Goal: Communication & Community: Answer question/provide support

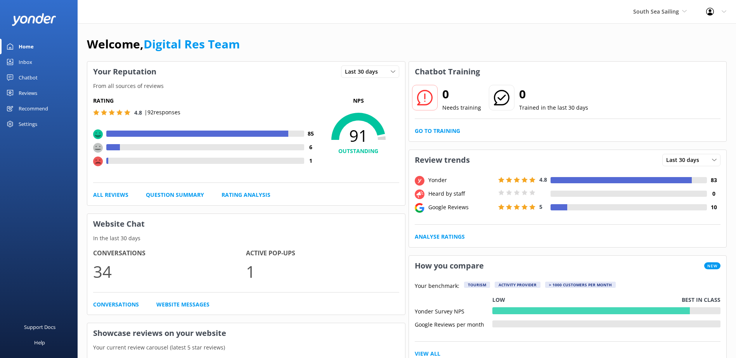
click at [29, 75] on div "Chatbot" at bounding box center [28, 78] width 19 height 16
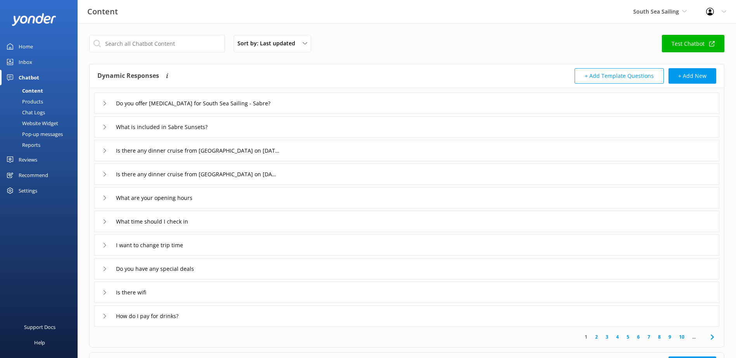
click at [38, 111] on div "Chat Logs" at bounding box center [25, 112] width 40 height 11
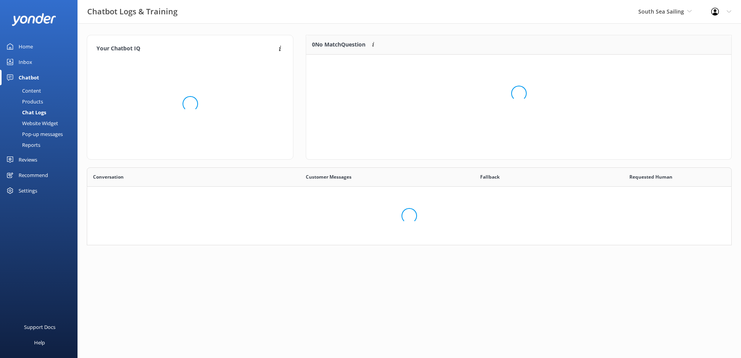
scroll to position [266, 633]
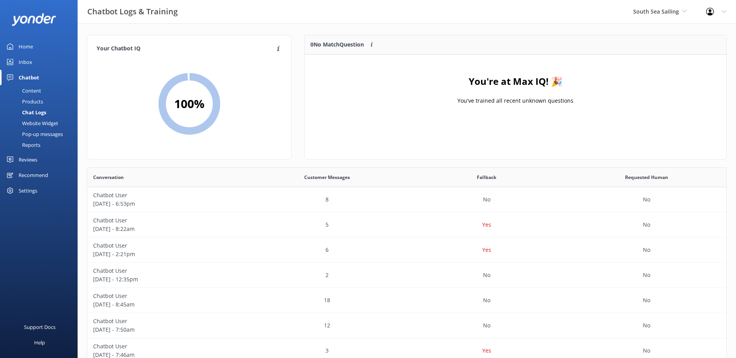
click at [30, 63] on div "Inbox" at bounding box center [26, 62] width 14 height 16
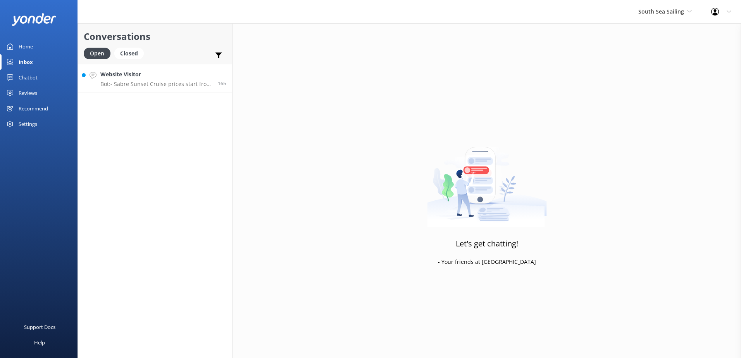
click at [149, 73] on h4 "Website Visitor" at bounding box center [156, 74] width 112 height 9
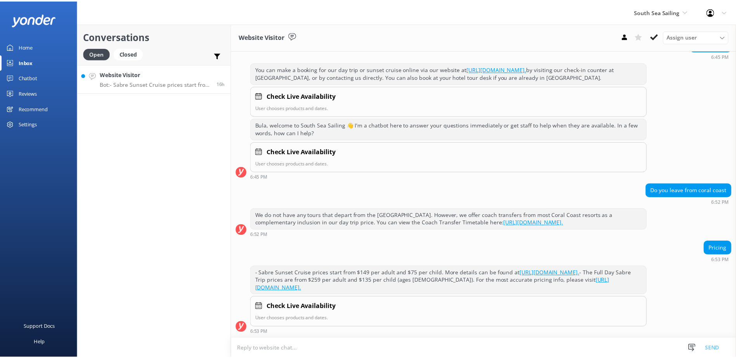
scroll to position [121, 0]
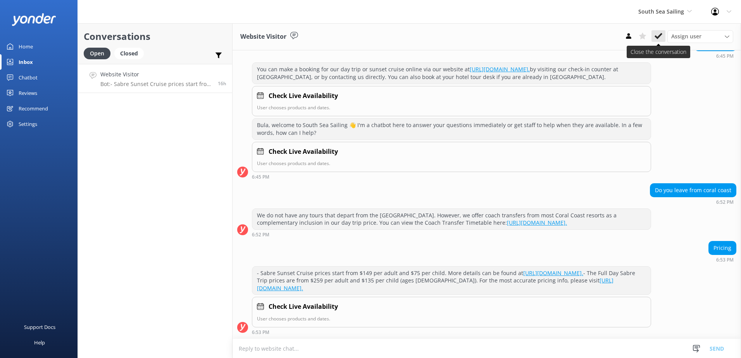
click at [653, 36] on button at bounding box center [659, 36] width 14 height 12
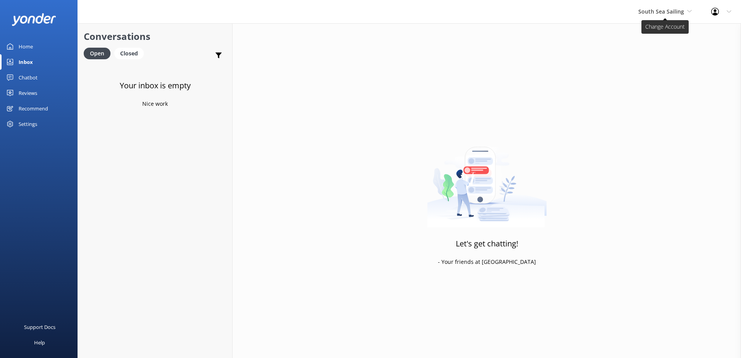
click at [674, 14] on span "South Sea Sailing" at bounding box center [662, 11] width 46 height 7
click at [667, 47] on link "South Sea Cruises" at bounding box center [668, 51] width 78 height 19
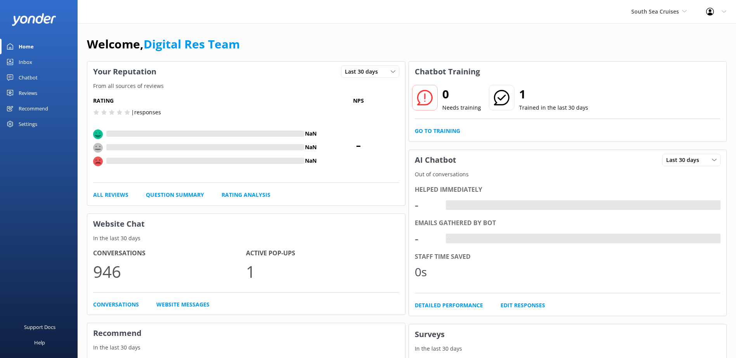
click at [31, 61] on div "Inbox" at bounding box center [26, 62] width 14 height 16
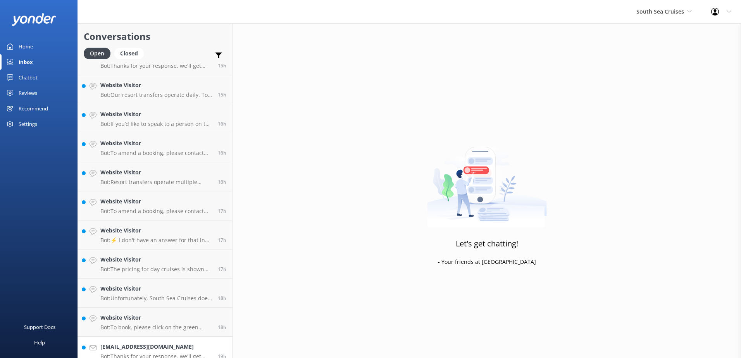
scroll to position [578, 0]
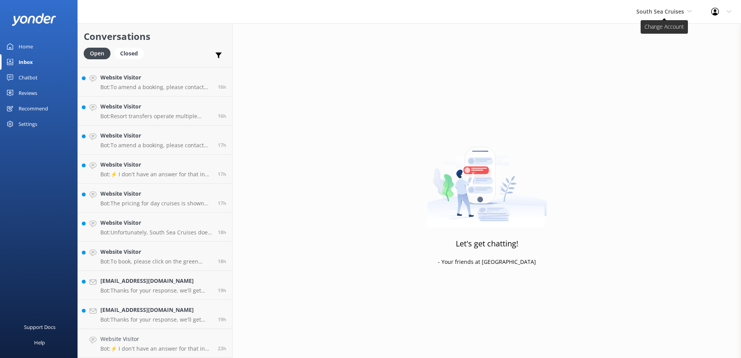
click at [690, 12] on icon at bounding box center [690, 11] width 5 height 5
click at [521, 52] on div "Let's get chatting! - Your friends at Yonder" at bounding box center [487, 202] width 509 height 358
click at [27, 76] on div "Chatbot" at bounding box center [28, 78] width 19 height 16
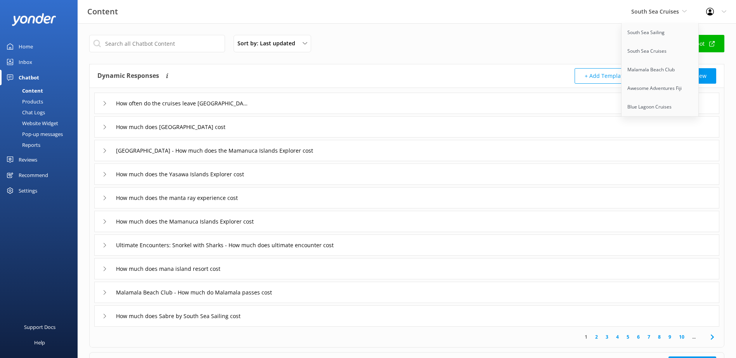
click at [34, 111] on div "Chat Logs" at bounding box center [25, 112] width 40 height 11
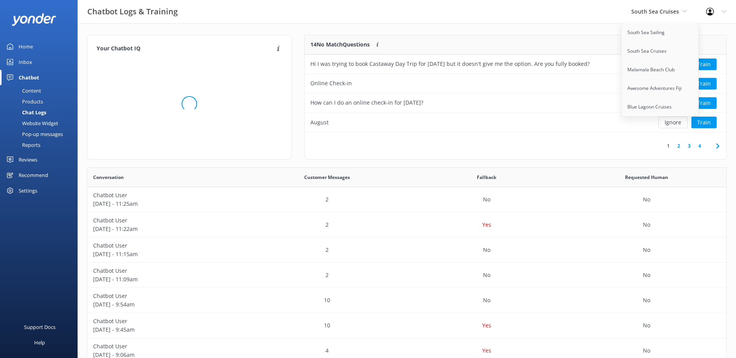
scroll to position [6, 6]
click at [586, 142] on div "1 2 3 4" at bounding box center [515, 146] width 422 height 27
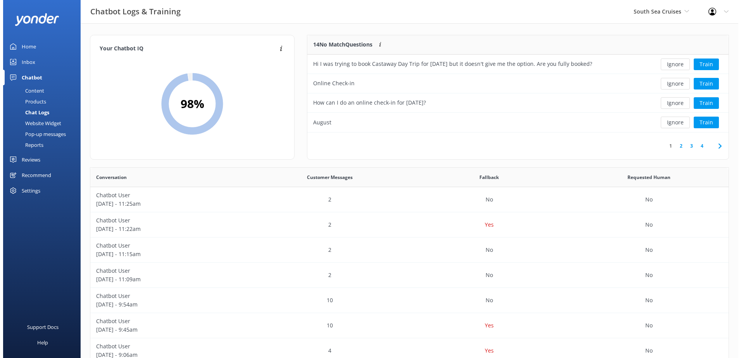
scroll to position [6, 6]
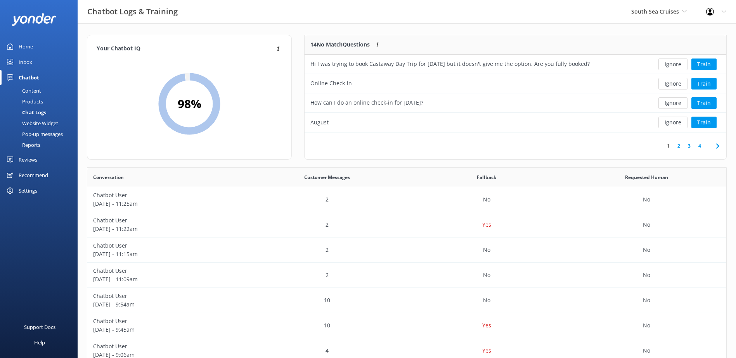
click at [29, 61] on div "Inbox" at bounding box center [26, 62] width 14 height 16
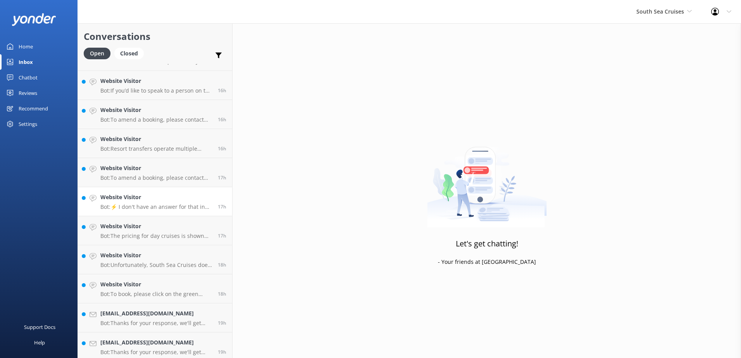
scroll to position [578, 0]
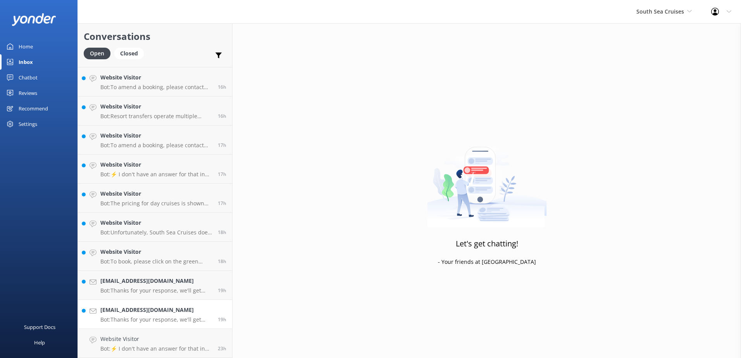
click at [164, 328] on link "Garretteam@hotmail.co.nz Bot: Thanks for your response, we'll get back to you a…" at bounding box center [155, 314] width 154 height 29
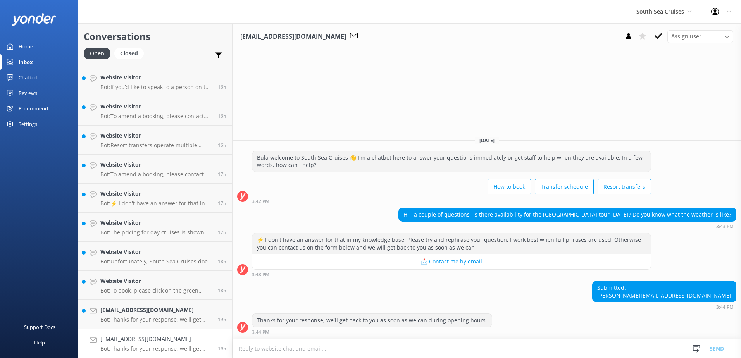
click at [257, 349] on textarea at bounding box center [487, 348] width 509 height 19
click at [363, 345] on textarea at bounding box center [487, 348] width 509 height 19
click at [340, 348] on textarea at bounding box center [487, 348] width 509 height 19
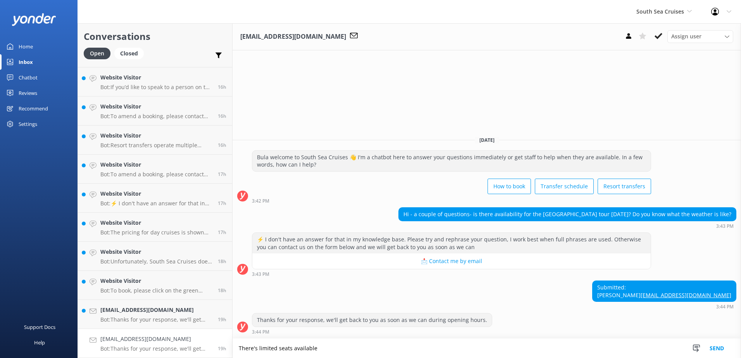
drag, startPoint x: 318, startPoint y: 347, endPoint x: 163, endPoint y: 349, distance: 155.1
click at [163, 349] on div "Conversations Open Closed Important Assigned to me Unassigned Website Visitor B…" at bounding box center [410, 190] width 664 height 335
type textarea "There's limited seats available"
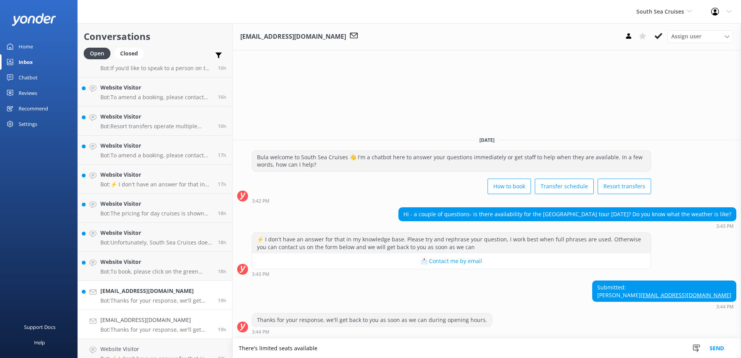
scroll to position [607, 0]
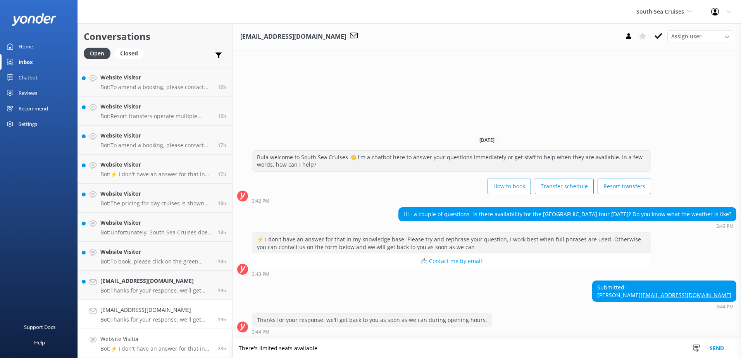
click at [188, 343] on h4 "Website Visitor" at bounding box center [156, 339] width 112 height 9
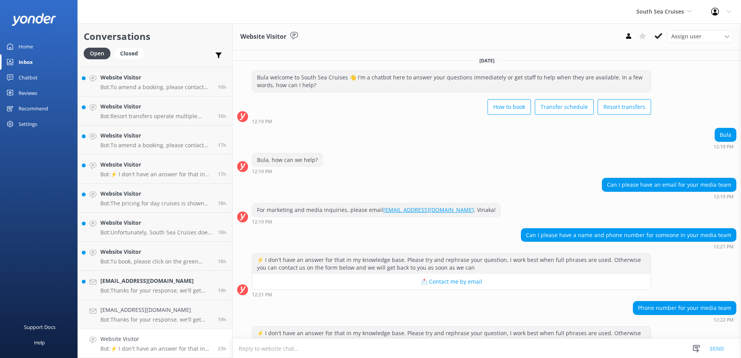
scroll to position [36, 0]
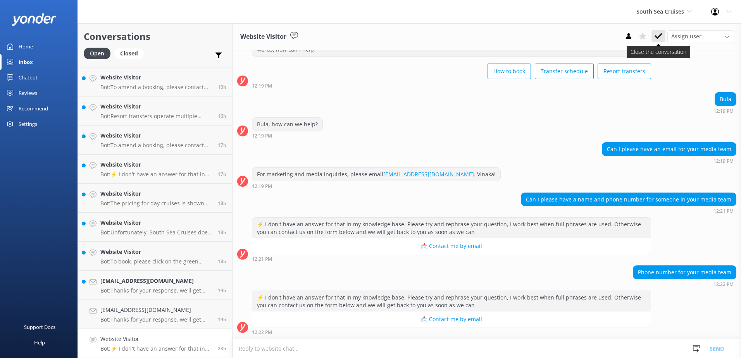
click at [655, 33] on button at bounding box center [659, 36] width 14 height 12
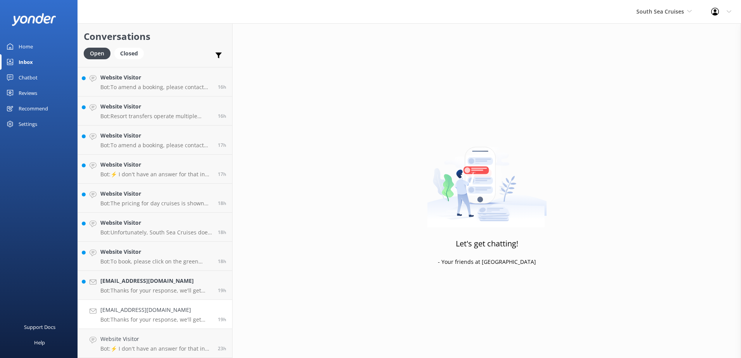
scroll to position [578, 0]
click at [181, 339] on h4 "Garretteam@hotmail.co.nz" at bounding box center [156, 339] width 112 height 9
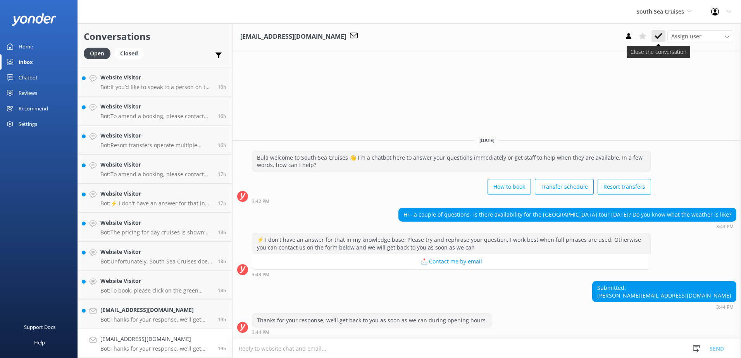
click at [658, 34] on icon at bounding box center [659, 36] width 8 height 8
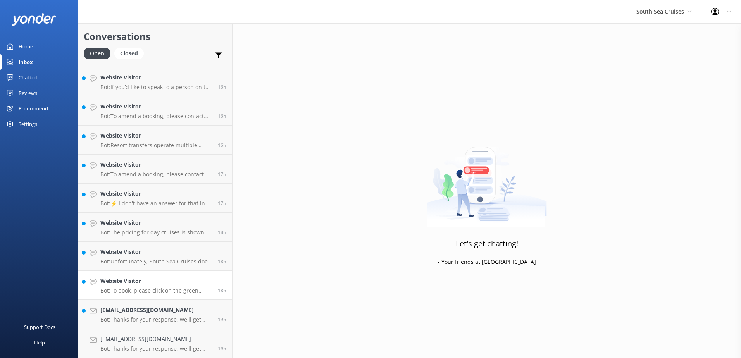
scroll to position [549, 0]
click at [197, 339] on h4 "Chrislewis214@gmail.com" at bounding box center [156, 339] width 112 height 9
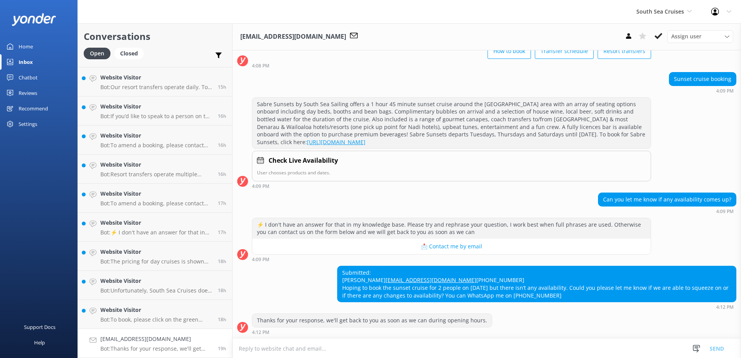
scroll to position [0, 0]
click at [214, 340] on div "19h" at bounding box center [219, 343] width 14 height 17
click at [189, 313] on h4 "Website Visitor" at bounding box center [156, 310] width 112 height 9
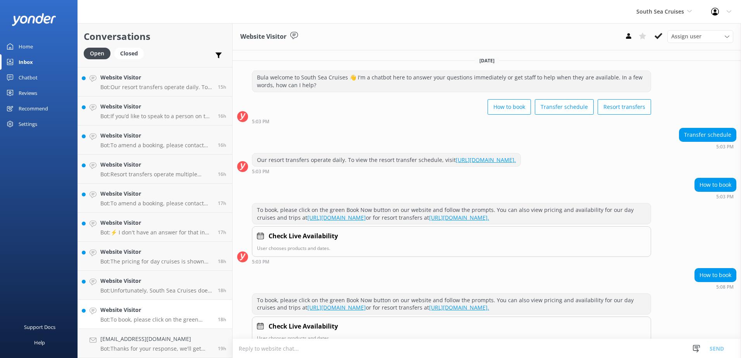
scroll to position [19, 0]
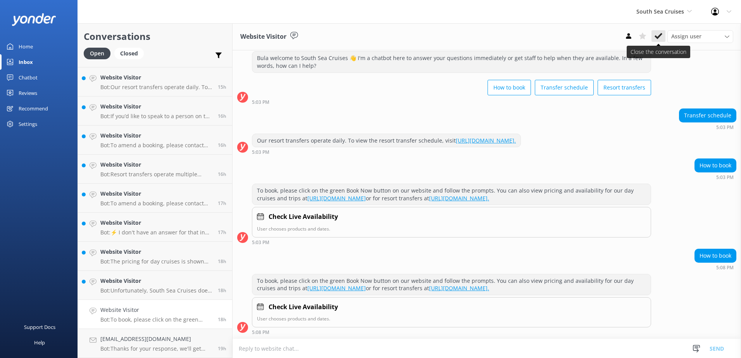
click at [653, 40] on button at bounding box center [659, 36] width 14 height 12
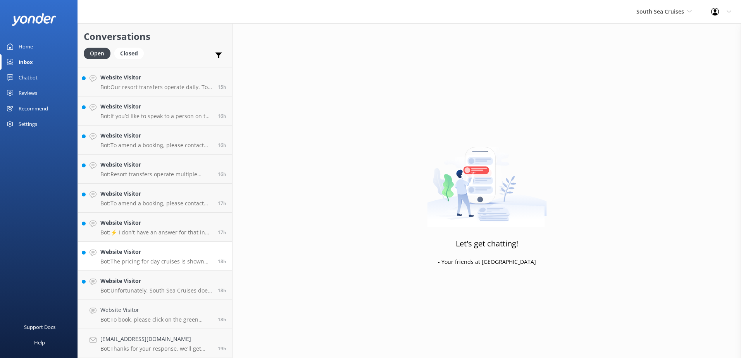
scroll to position [520, 0]
click at [183, 313] on h4 "Website Visitor" at bounding box center [156, 310] width 112 height 9
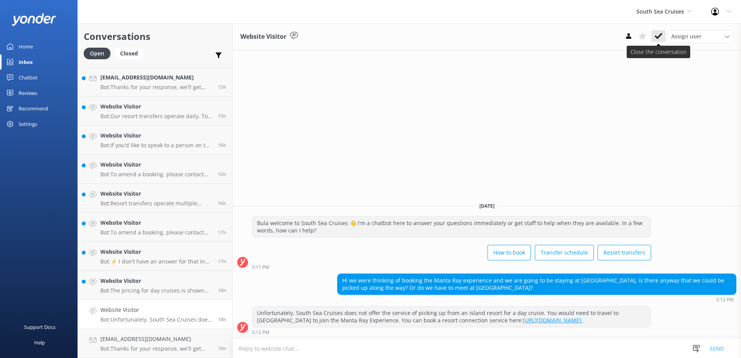
click at [660, 35] on icon at bounding box center [659, 36] width 8 height 8
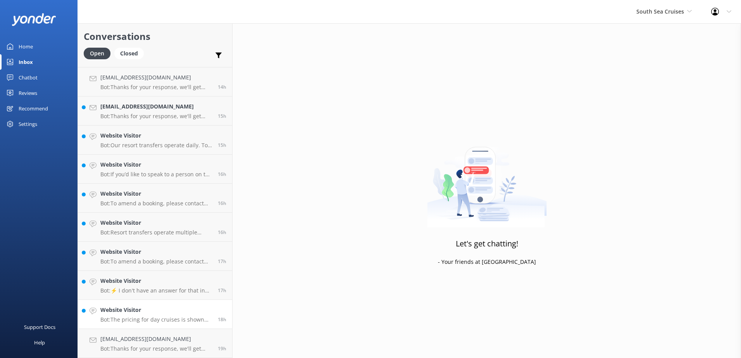
scroll to position [491, 0]
click at [176, 305] on link "Website Visitor Bot: The pricing for day cruises is shown on the specific page …" at bounding box center [155, 314] width 154 height 29
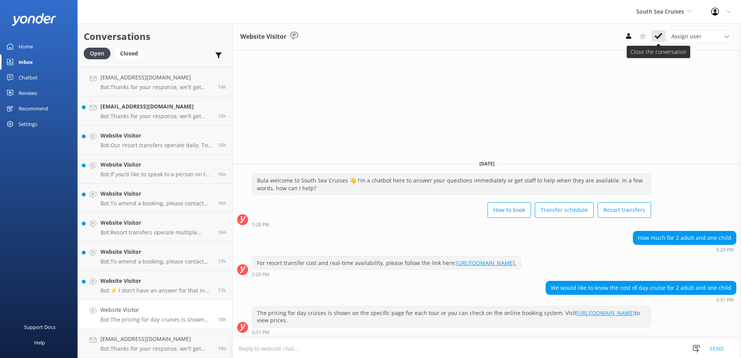
click at [658, 33] on icon at bounding box center [659, 36] width 8 height 8
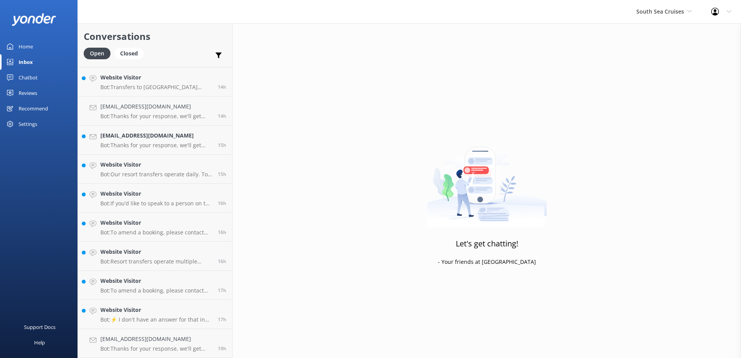
scroll to position [462, 0]
click at [190, 303] on link "Website Visitor Bot: ⚡ I don't have an answer for that in my knowledge base. Pl…" at bounding box center [155, 314] width 154 height 29
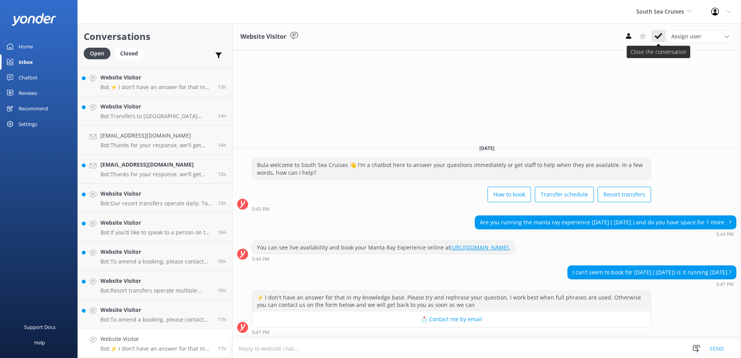
click at [658, 34] on icon at bounding box center [659, 36] width 8 height 8
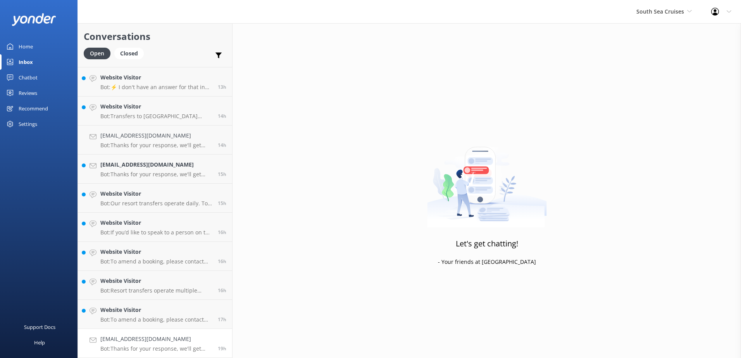
drag, startPoint x: 174, startPoint y: 340, endPoint x: 214, endPoint y: 330, distance: 41.6
click at [174, 340] on h4 "Chrislewis214@gmail.com" at bounding box center [156, 339] width 112 height 9
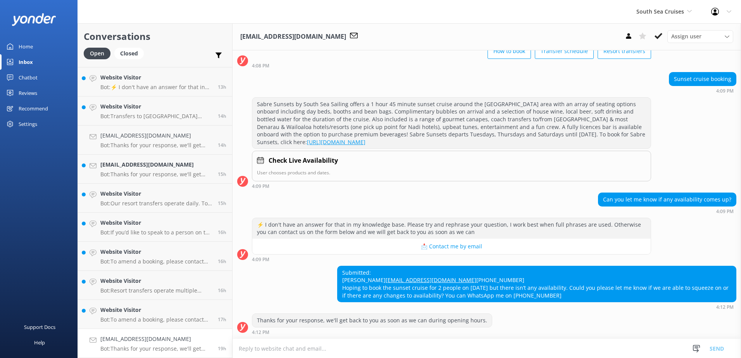
scroll to position [71, 0]
click at [659, 35] on icon at bounding box center [659, 36] width 8 height 8
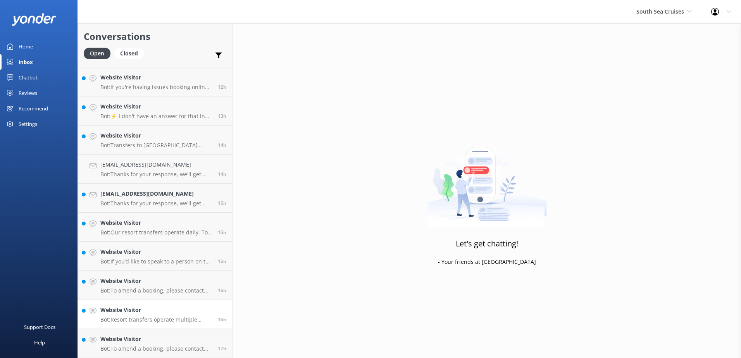
scroll to position [433, 0]
click at [184, 338] on h4 "Website Visitor" at bounding box center [156, 339] width 112 height 9
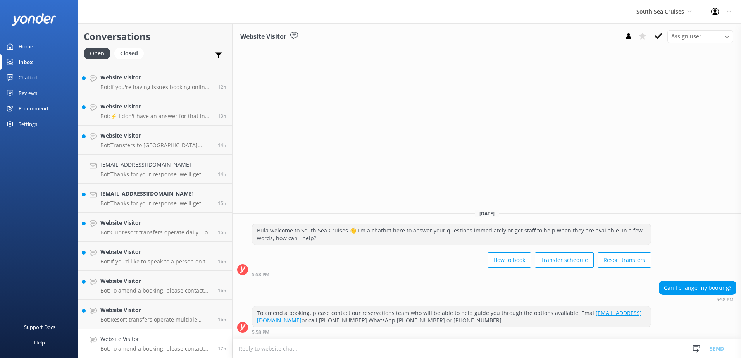
drag, startPoint x: 657, startPoint y: 32, endPoint x: 645, endPoint y: 51, distance: 22.4
click at [657, 32] on button at bounding box center [659, 36] width 14 height 12
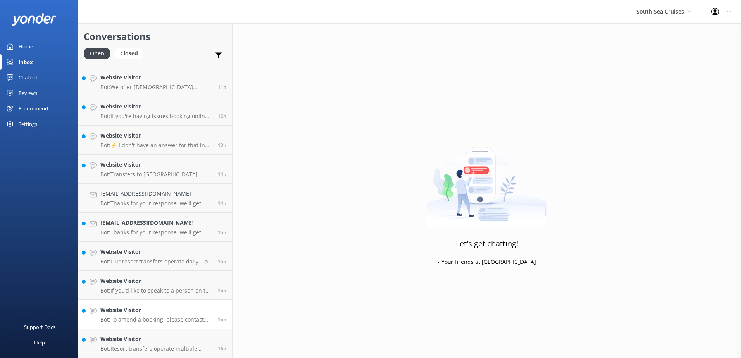
scroll to position [404, 0]
click at [197, 318] on p "Bot: To amend a booking, please contact our reservations team who will be able …" at bounding box center [156, 319] width 112 height 7
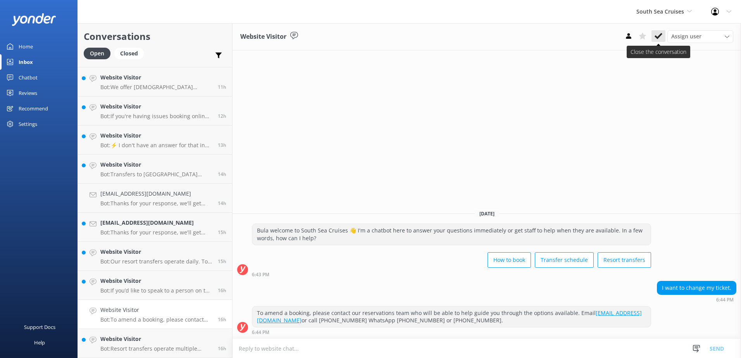
click at [659, 35] on icon at bounding box center [659, 36] width 8 height 8
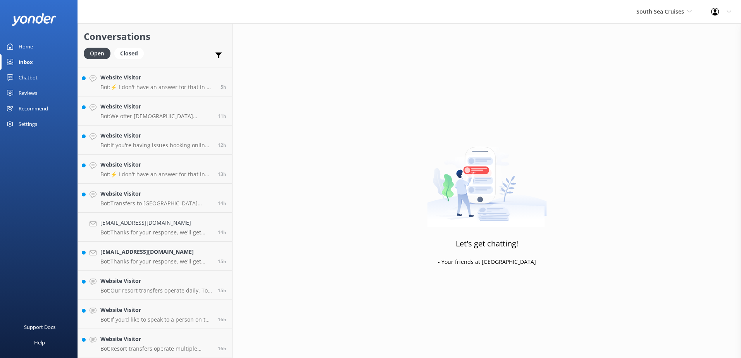
scroll to position [375, 0]
click at [178, 339] on h4 "Website Visitor" at bounding box center [156, 339] width 112 height 9
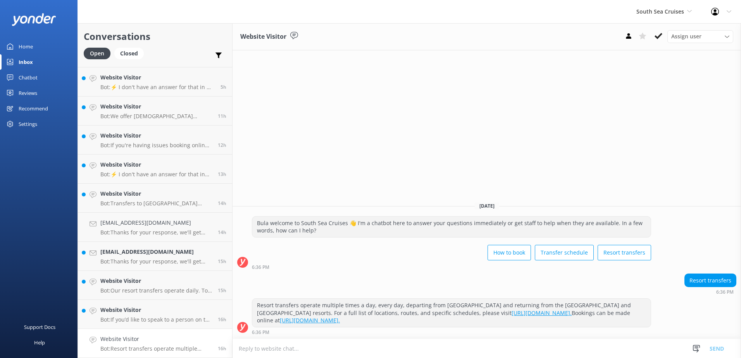
drag, startPoint x: 656, startPoint y: 31, endPoint x: 645, endPoint y: 48, distance: 20.4
click at [656, 31] on button at bounding box center [659, 36] width 14 height 12
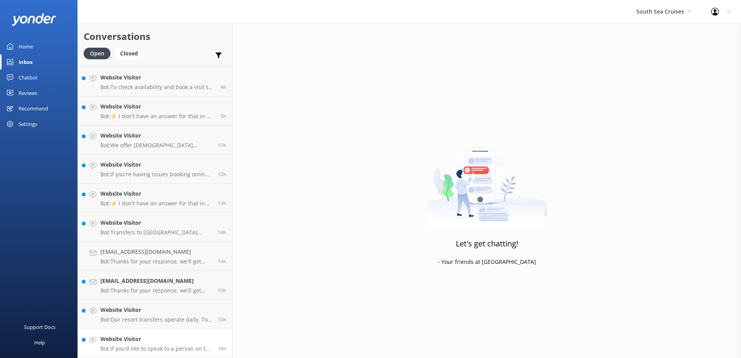
scroll to position [346, 0]
click at [198, 338] on h4 "Website Visitor" at bounding box center [156, 339] width 112 height 9
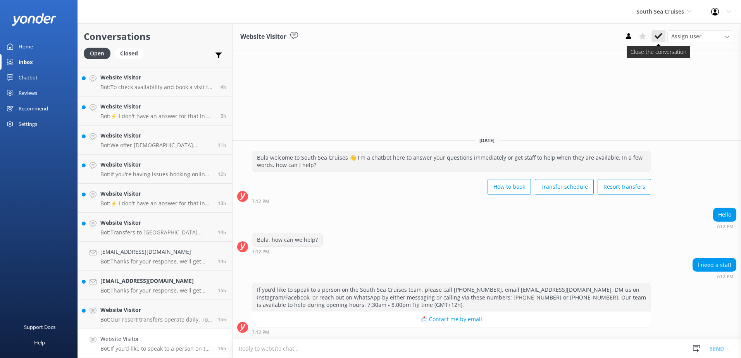
click at [662, 35] on use at bounding box center [659, 36] width 8 height 6
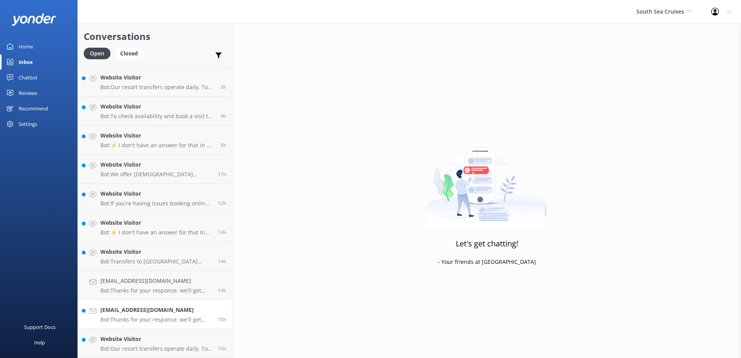
scroll to position [316, 0]
drag, startPoint x: 208, startPoint y: 330, endPoint x: 220, endPoint y: 328, distance: 12.3
click at [207, 330] on link "Website Visitor Bot: Our resort transfers operate daily. To view the resort tra…" at bounding box center [155, 343] width 154 height 29
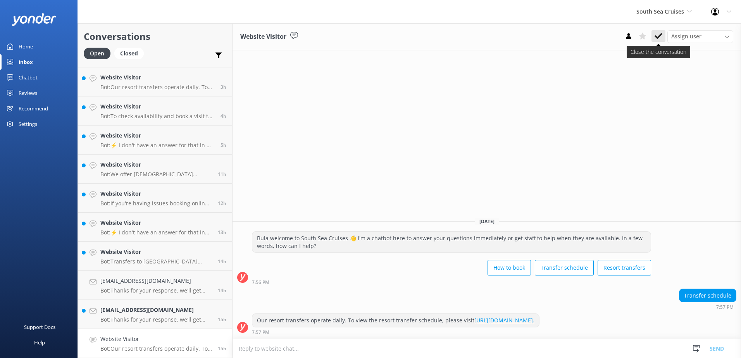
click at [660, 37] on use at bounding box center [659, 36] width 8 height 6
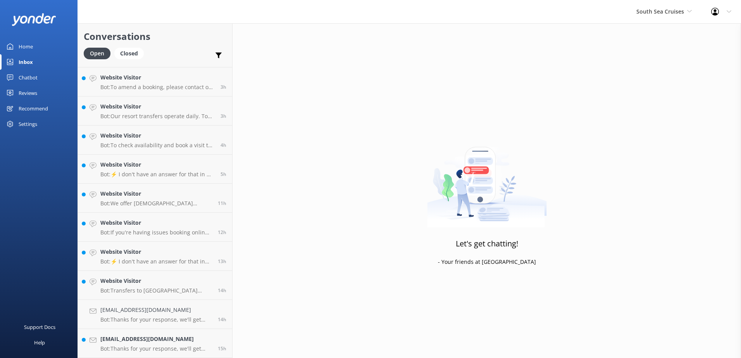
scroll to position [287, 0]
click at [184, 335] on h4 "ksg.2165@yahoo.co.uk" at bounding box center [156, 339] width 112 height 9
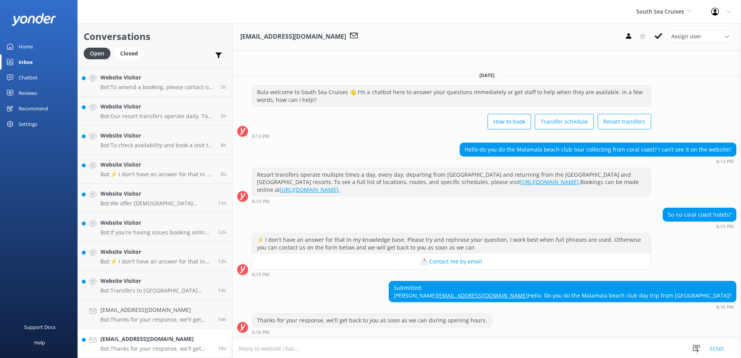
scroll to position [0, 0]
click at [277, 349] on textarea at bounding box center [487, 348] width 509 height 19
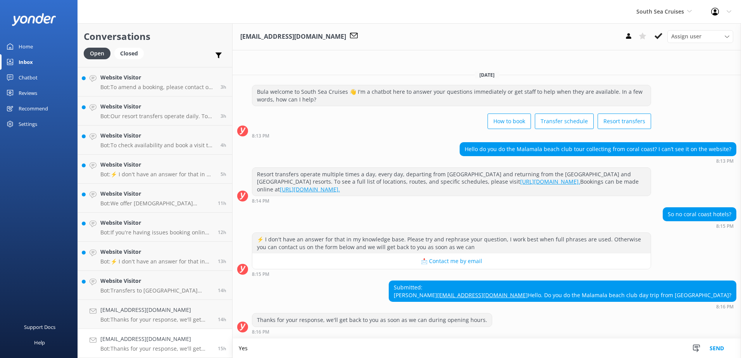
scroll to position [1, 0]
type textarea "Yes, we do but only for the Full Day option."
click at [716, 348] on button "Send" at bounding box center [717, 348] width 29 height 19
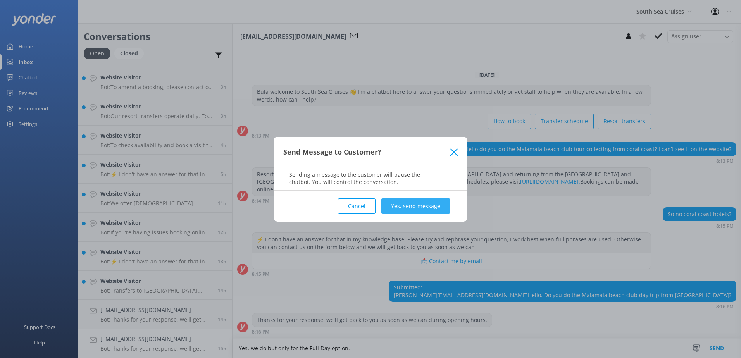
click at [431, 204] on button "Yes, send message" at bounding box center [416, 207] width 69 height 16
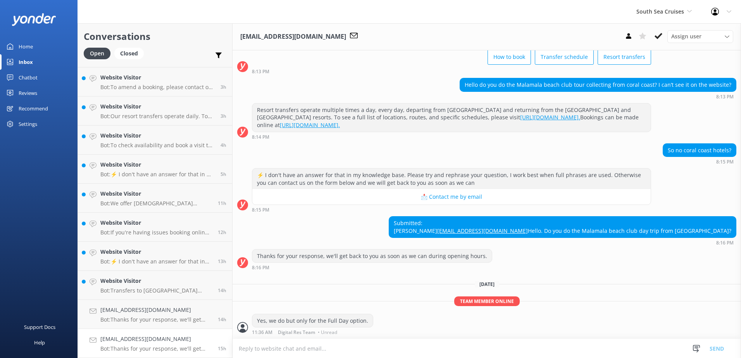
scroll to position [65, 0]
click at [289, 348] on textarea at bounding box center [487, 348] width 509 height 19
paste textarea "https://southseacruisesfiji.com/day-trips/"
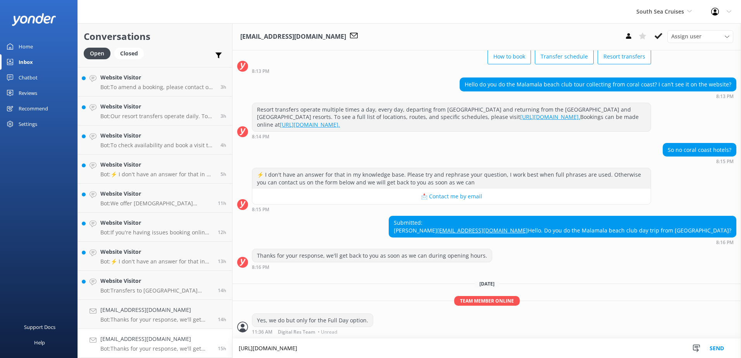
scroll to position [66, 0]
click at [239, 347] on textarea "https://southseacruisesfiji.com/day-trips/" at bounding box center [487, 348] width 509 height 19
type textarea "Should you wish to book, you may do so over the link provided - https://southse…"
drag, startPoint x: 720, startPoint y: 348, endPoint x: 717, endPoint y: 350, distance: 4.0
click at [720, 349] on button "Send" at bounding box center [717, 348] width 29 height 19
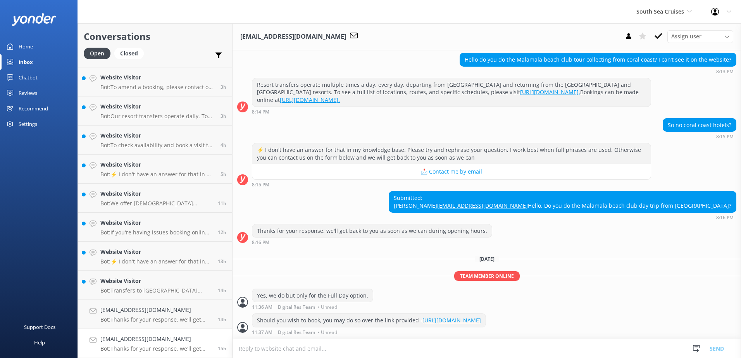
scroll to position [90, 0]
click at [657, 36] on icon at bounding box center [659, 36] width 8 height 8
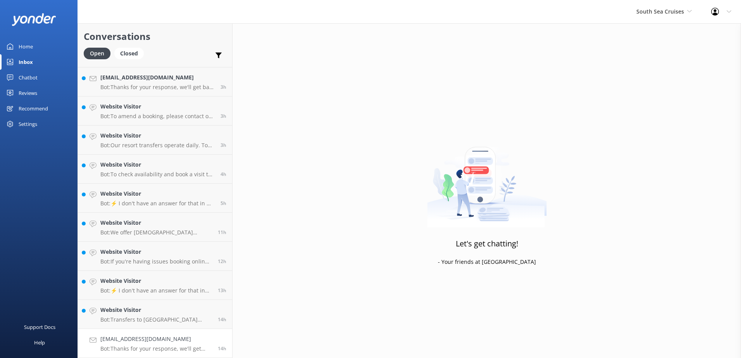
scroll to position [258, 0]
click at [191, 332] on link "dgoundar@gmail.com Bot: Thanks for your response, we'll get back to you as soon…" at bounding box center [155, 343] width 154 height 29
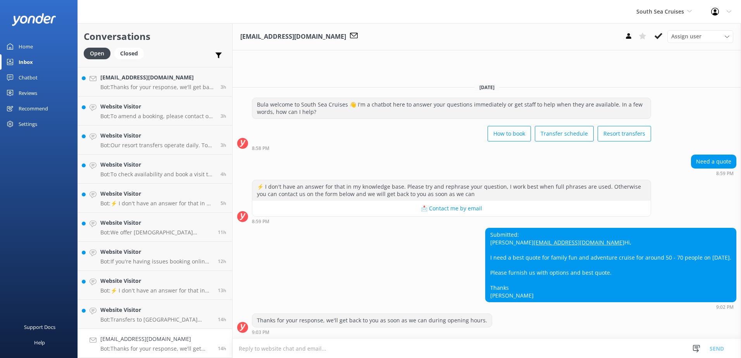
click at [308, 349] on textarea at bounding box center [487, 348] width 509 height 19
type textarea "B"
type textarea "F"
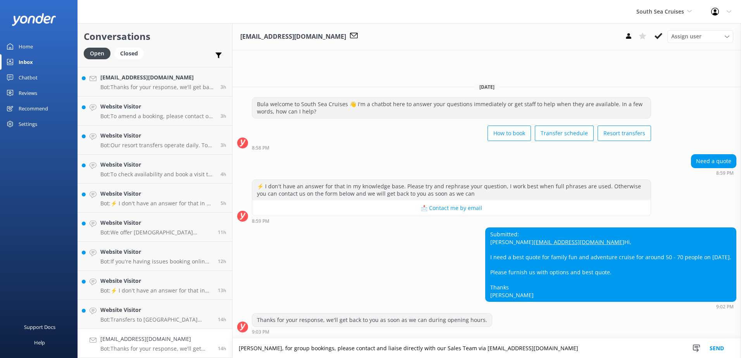
drag, startPoint x: 520, startPoint y: 350, endPoint x: 221, endPoint y: 367, distance: 299.5
click at [221, 358] on html "South Sea Cruises South Sea Sailing South Sea Cruises Malamala Beach Club Aweso…" at bounding box center [370, 179] width 741 height 358
type textarea "Bula Dinesh, for group bookings, please contact and liaise directly with our Sa…"
click at [715, 346] on button "Send" at bounding box center [717, 348] width 29 height 19
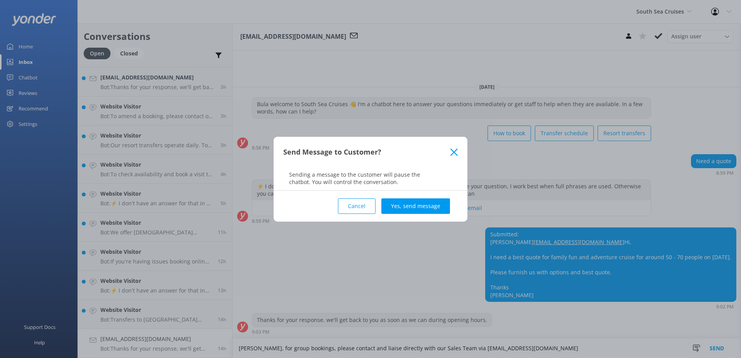
click at [404, 209] on button "Yes, send message" at bounding box center [416, 207] width 69 height 16
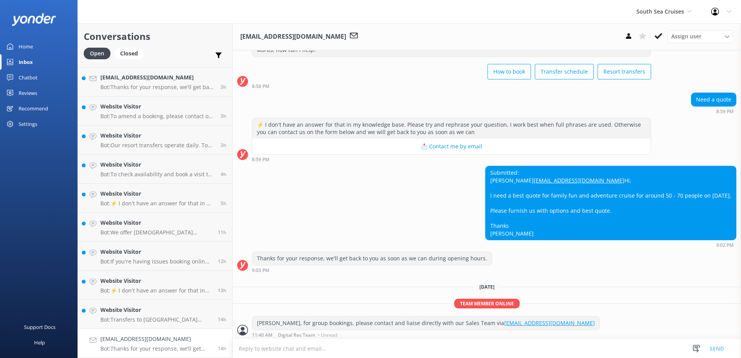
scroll to position [53, 0]
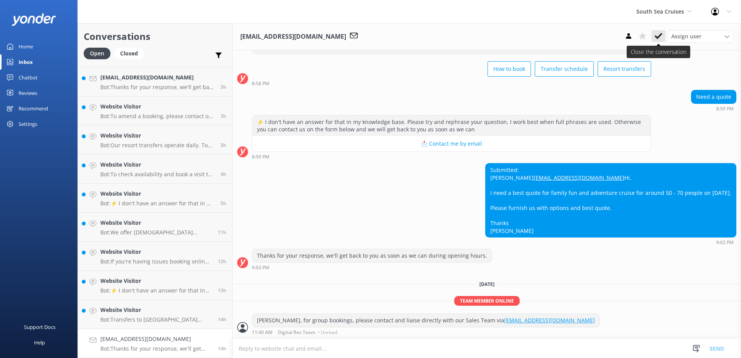
click at [655, 39] on icon at bounding box center [659, 36] width 8 height 8
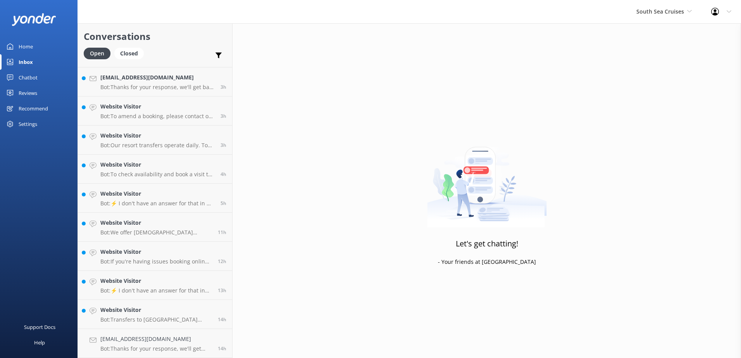
scroll to position [229, 0]
click at [192, 337] on h4 "Website Visitor" at bounding box center [156, 339] width 112 height 9
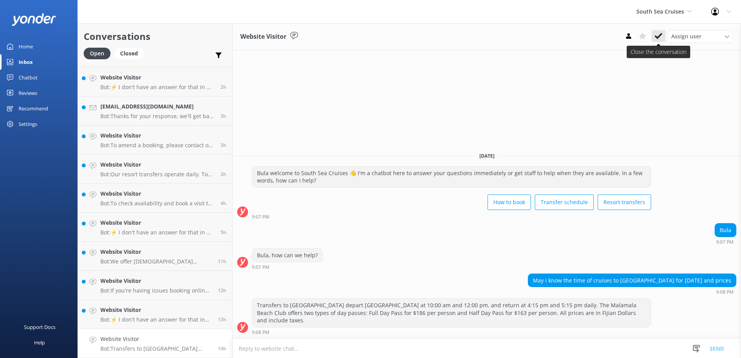
click at [659, 32] on icon at bounding box center [659, 36] width 8 height 8
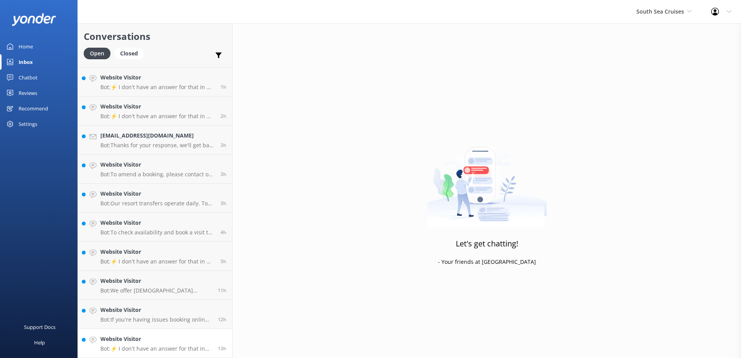
scroll to position [200, 0]
click at [188, 333] on link "Website Visitor Bot: ⚡ I don't have an answer for that in my knowledge base. Pl…" at bounding box center [155, 343] width 154 height 29
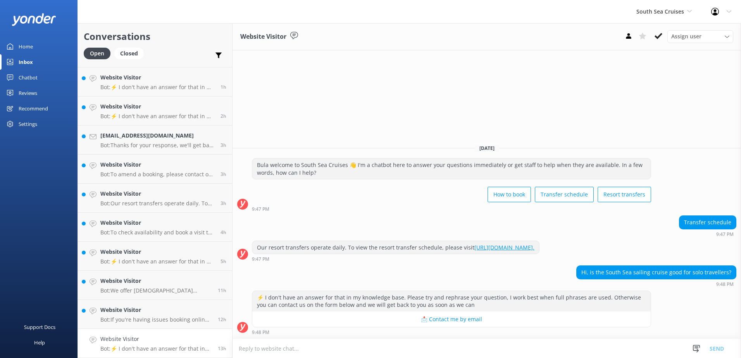
click at [254, 348] on textarea at bounding box center [487, 348] width 509 height 19
type textarea "W"
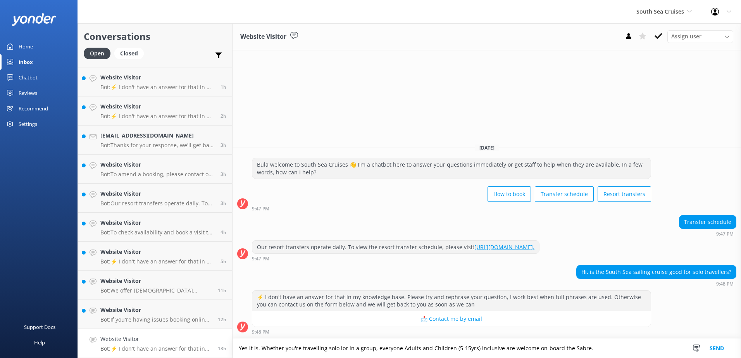
click at [278, 348] on textarea "Yes it is. Whether you're travelling solo ior in a group, everyone Adults and C…" at bounding box center [487, 348] width 509 height 19
click at [398, 348] on textarea "Yes it is. Whether you're travelling solo or in a group, everyone Adults and Ch…" at bounding box center [487, 348] width 509 height 19
drag, startPoint x: 596, startPoint y: 353, endPoint x: 214, endPoint y: 356, distance: 382.0
click at [214, 355] on div "Conversations Open Closed Important Assigned to me Unassigned Website Visitor B…" at bounding box center [410, 190] width 664 height 335
type textarea "Yes, it is. Whether you're travelling solo or in a group, everyone - Adults and…"
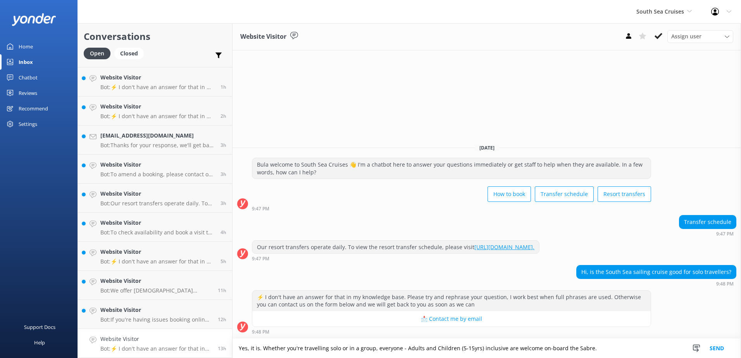
click at [719, 348] on button "Send" at bounding box center [717, 348] width 29 height 19
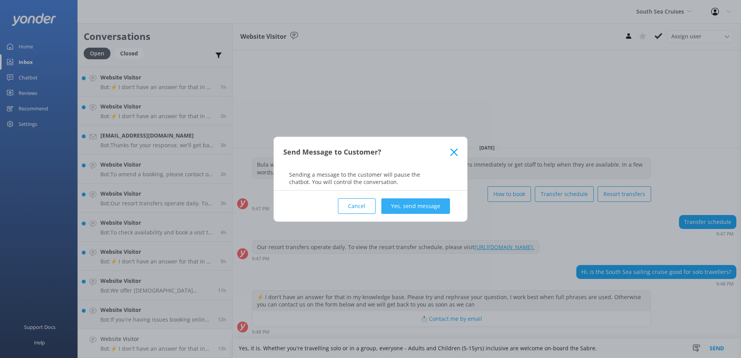
click at [418, 202] on button "Yes, send message" at bounding box center [416, 207] width 69 height 16
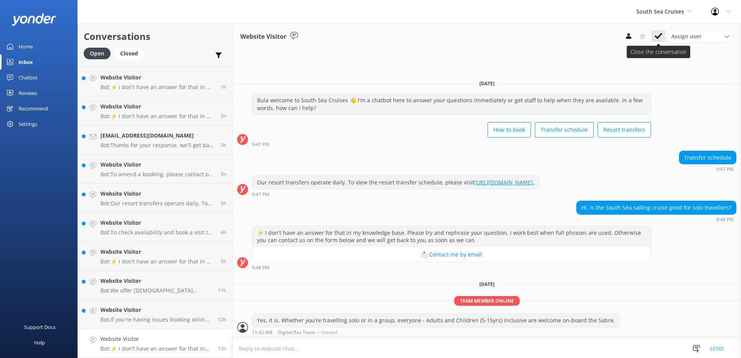
click at [658, 31] on button at bounding box center [659, 36] width 14 height 12
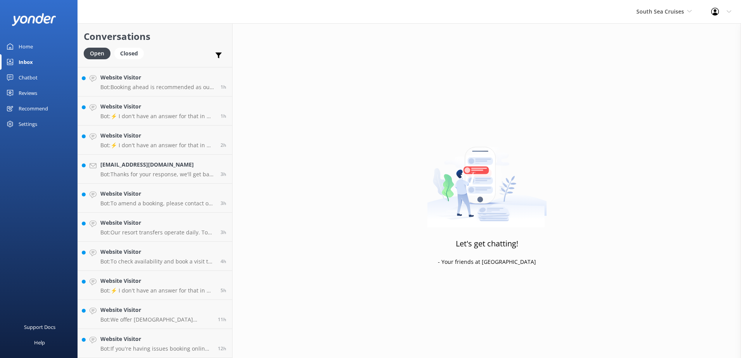
scroll to position [171, 0]
drag, startPoint x: 189, startPoint y: 338, endPoint x: 206, endPoint y: 338, distance: 16.3
click at [190, 338] on h4 "Website Visitor" at bounding box center [156, 339] width 112 height 9
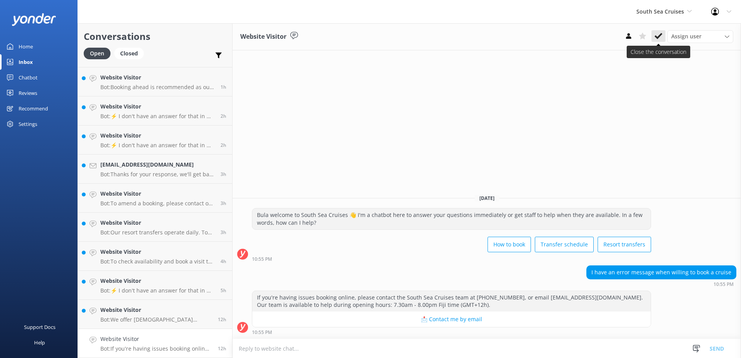
click at [659, 32] on icon at bounding box center [659, 36] width 8 height 8
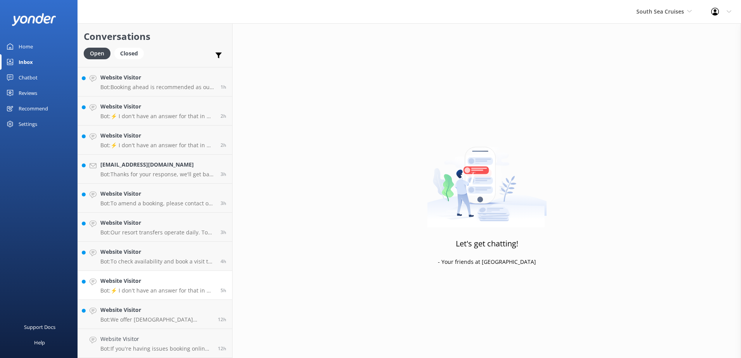
scroll to position [142, 0]
click at [177, 339] on h4 "Website Visitor" at bounding box center [156, 339] width 112 height 9
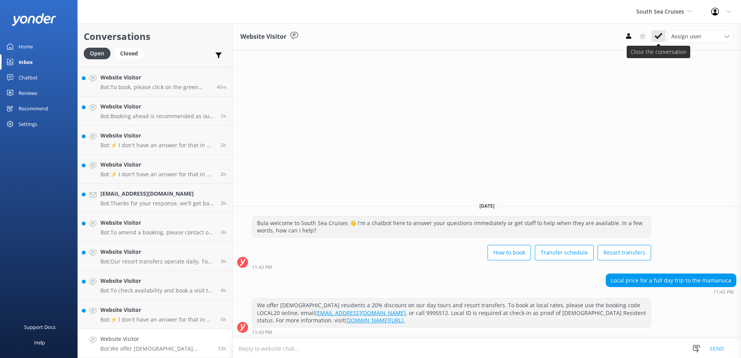
click at [661, 36] on icon at bounding box center [659, 36] width 8 height 8
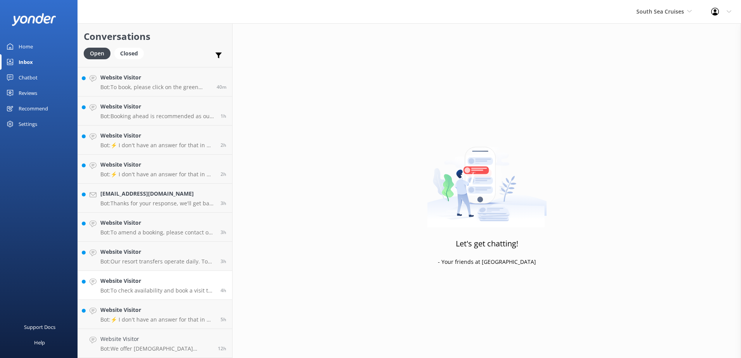
scroll to position [113, 0]
click at [199, 336] on h4 "Website Visitor" at bounding box center [157, 339] width 114 height 9
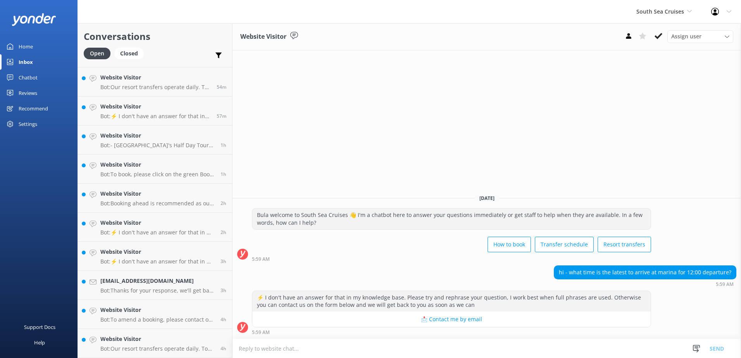
click at [359, 348] on textarea at bounding box center [487, 348] width 509 height 19
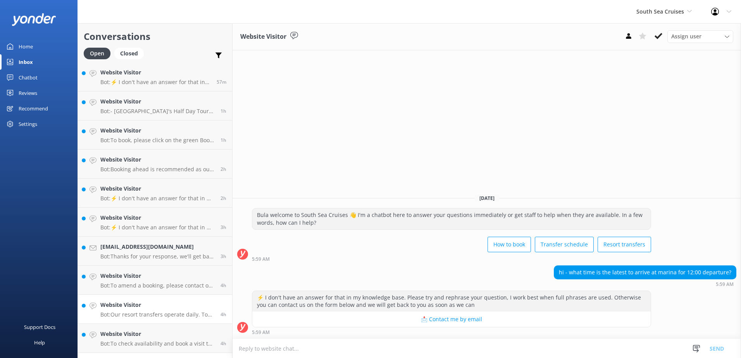
scroll to position [171, 0]
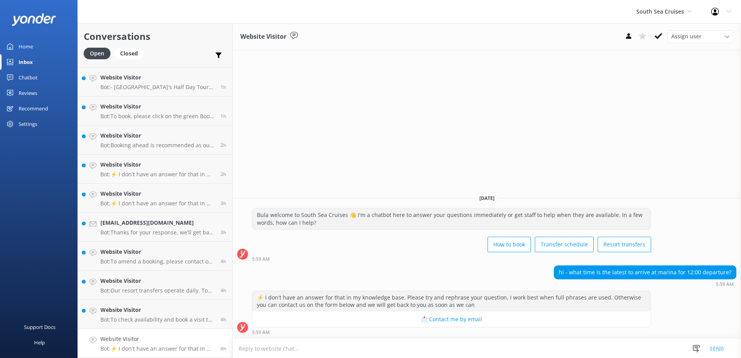
click at [192, 339] on h4 "Website Visitor" at bounding box center [157, 339] width 114 height 9
click at [400, 345] on textarea at bounding box center [487, 348] width 509 height 19
type textarea "1"
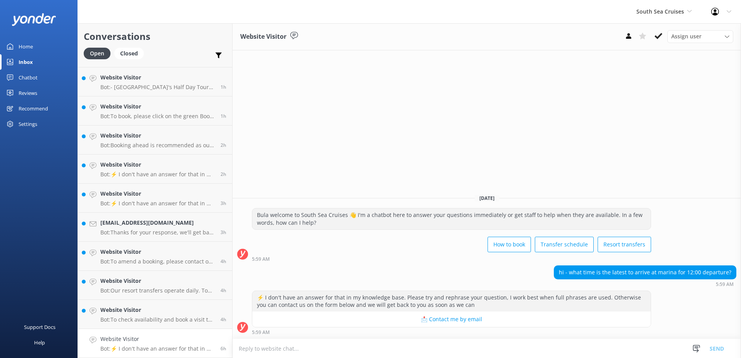
click at [316, 351] on textarea at bounding box center [487, 348] width 509 height 19
type textarea "1"
type textarea "Latest arrival time would be 11:15a.m. 11:45a.m. is the first boarding announce…"
click at [718, 349] on button "Send" at bounding box center [717, 348] width 29 height 19
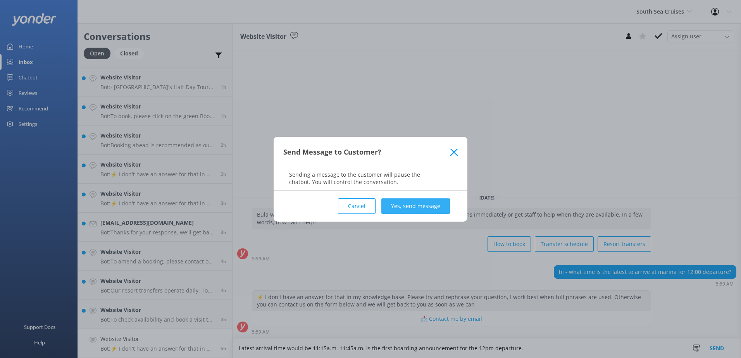
click at [403, 209] on button "Yes, send message" at bounding box center [416, 207] width 69 height 16
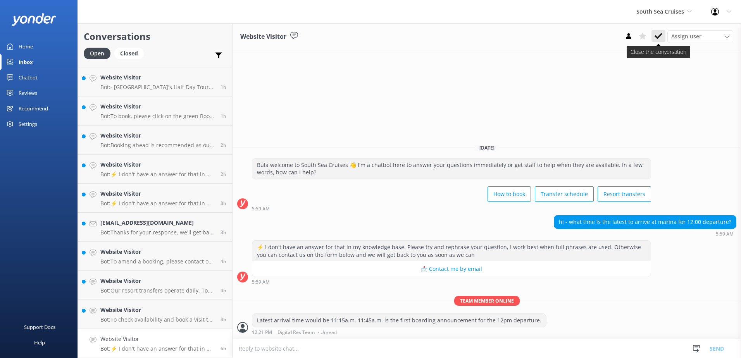
click at [659, 33] on icon at bounding box center [659, 36] width 8 height 8
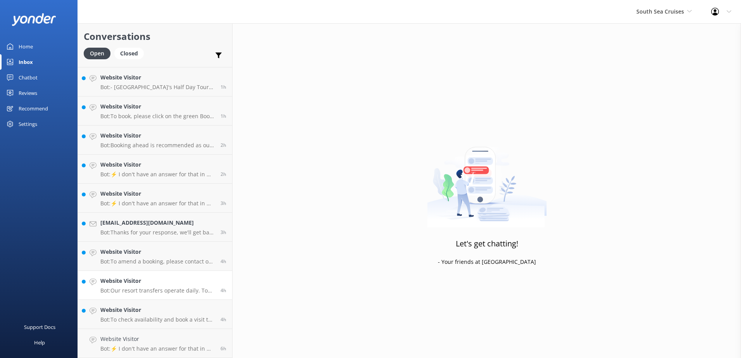
scroll to position [142, 0]
drag, startPoint x: 192, startPoint y: 338, endPoint x: 200, endPoint y: 334, distance: 9.0
click at [192, 338] on h4 "Website Visitor" at bounding box center [157, 339] width 114 height 9
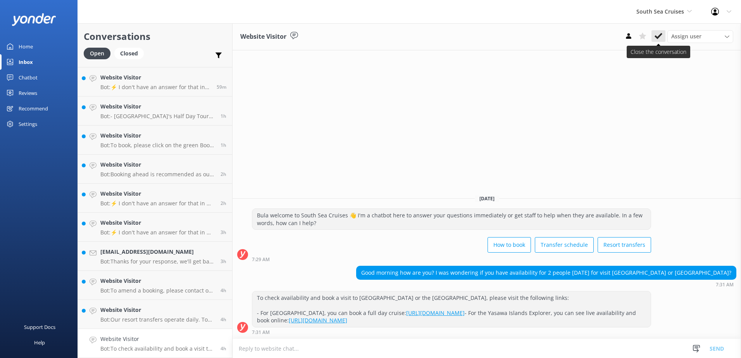
click at [657, 37] on use at bounding box center [659, 36] width 8 height 6
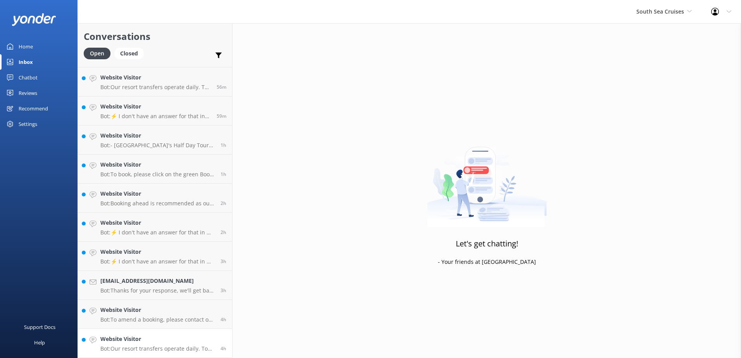
scroll to position [113, 0]
drag, startPoint x: 195, startPoint y: 337, endPoint x: 202, endPoint y: 335, distance: 6.8
click at [195, 337] on h4 "Website Visitor" at bounding box center [157, 339] width 114 height 9
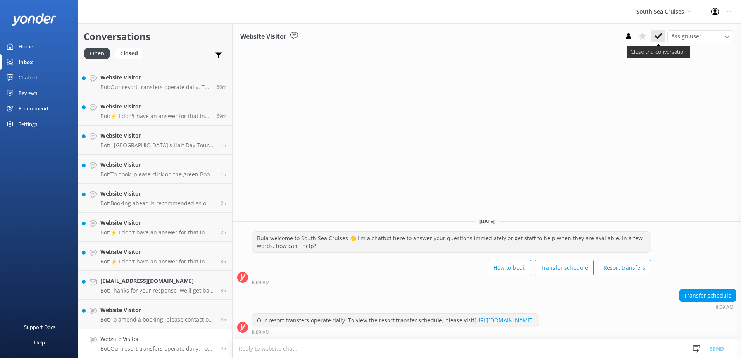
click at [656, 34] on icon at bounding box center [659, 36] width 8 height 8
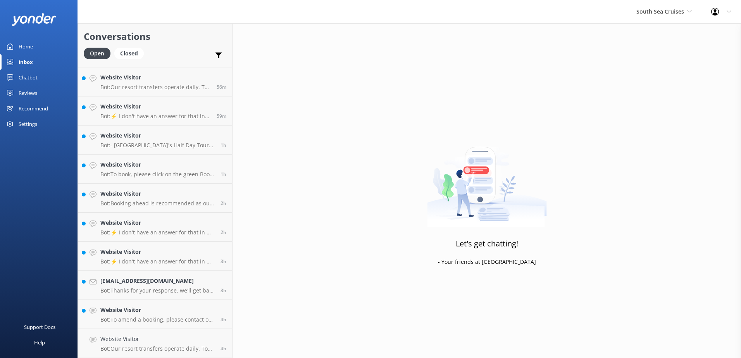
scroll to position [84, 0]
click at [187, 340] on h4 "Website Visitor" at bounding box center [157, 339] width 114 height 9
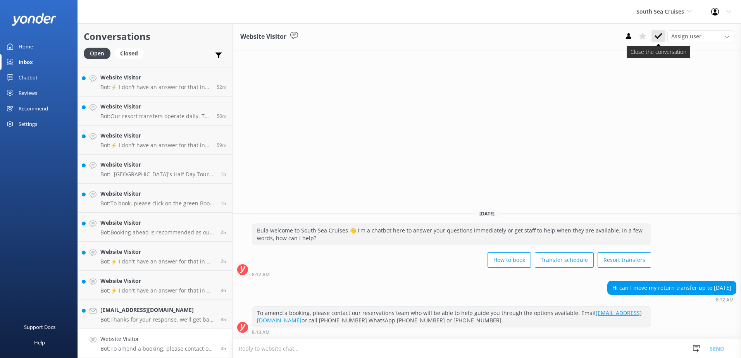
click at [656, 36] on use at bounding box center [659, 36] width 8 height 6
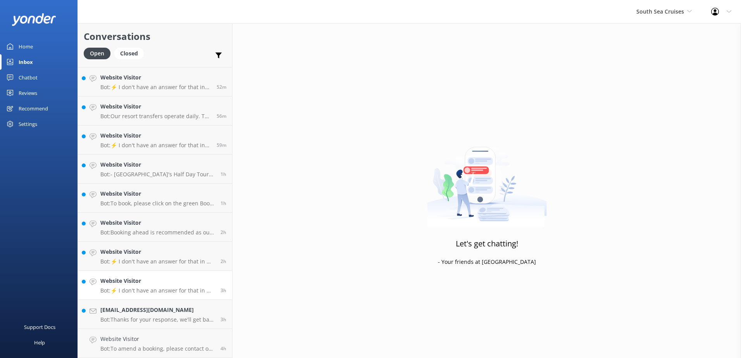
scroll to position [55, 0]
click at [199, 333] on link "Asteele@earthlink.net Bot: Thanks for your response, we'll get back to you as s…" at bounding box center [155, 343] width 154 height 29
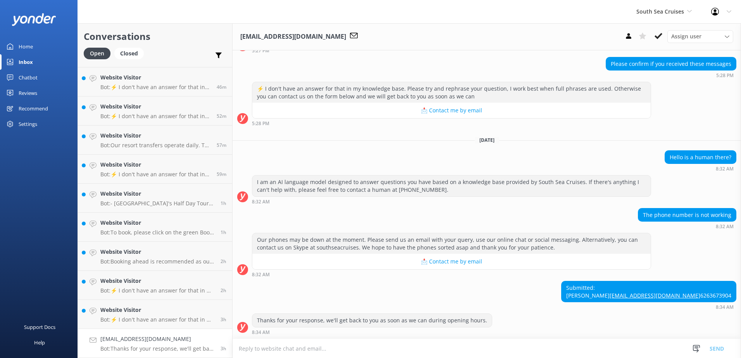
scroll to position [145, 0]
drag, startPoint x: 705, startPoint y: 278, endPoint x: 659, endPoint y: 277, distance: 46.2
click at [659, 281] on div "Submitted: John Steele Asteele@earthlink.net 6263673904 8:34 AM" at bounding box center [487, 295] width 509 height 29
click at [546, 208] on div "The phone number is not working 8:32 AM" at bounding box center [487, 218] width 509 height 21
click at [657, 34] on icon at bounding box center [659, 36] width 8 height 8
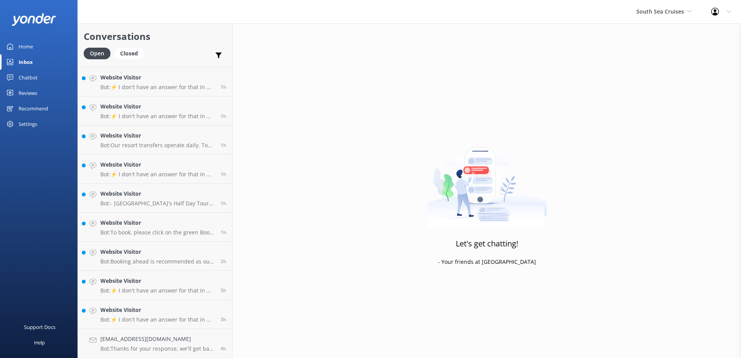
scroll to position [26, 0]
click at [176, 333] on link "Website Visitor Bot: ⚡ I don't have an answer for that in my knowledge base. Pl…" at bounding box center [155, 343] width 154 height 29
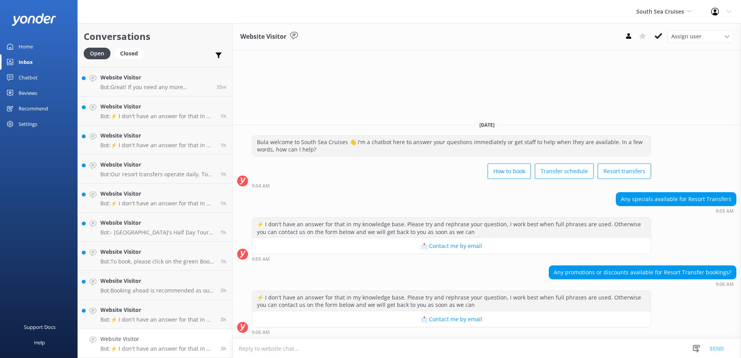
click at [278, 351] on textarea at bounding box center [487, 348] width 509 height 19
click at [658, 34] on icon at bounding box center [659, 36] width 8 height 8
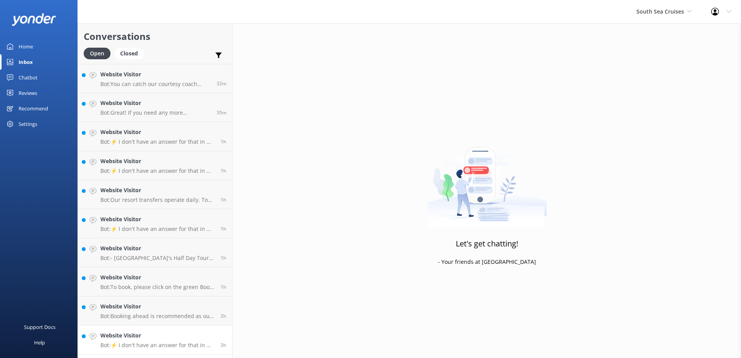
click at [204, 340] on h4 "Website Visitor" at bounding box center [157, 336] width 114 height 9
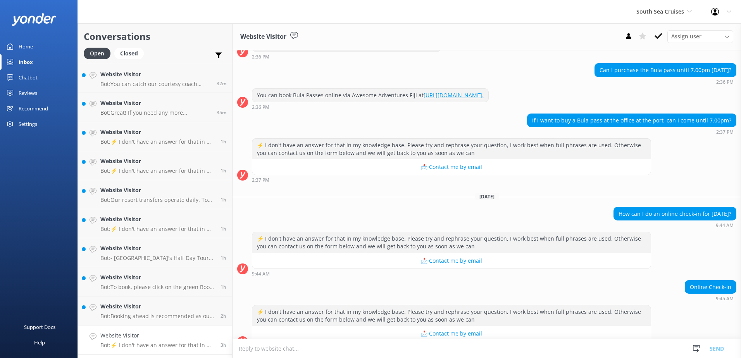
scroll to position [129, 0]
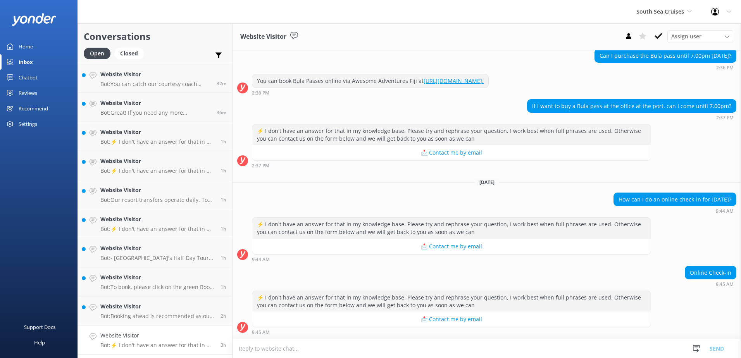
click at [655, 42] on div "Assign user Alyssa Sonya Digital Res Team Brenda Fenton Asena Naweilulu Miri Ko…" at bounding box center [678, 36] width 112 height 12
click at [653, 40] on button at bounding box center [659, 36] width 14 height 12
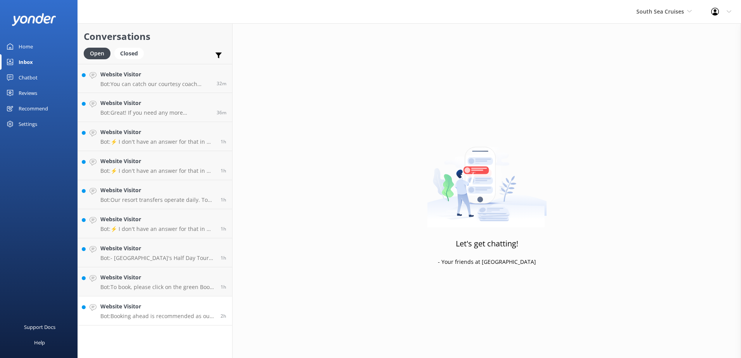
click at [187, 304] on h4 "Website Visitor" at bounding box center [157, 306] width 114 height 9
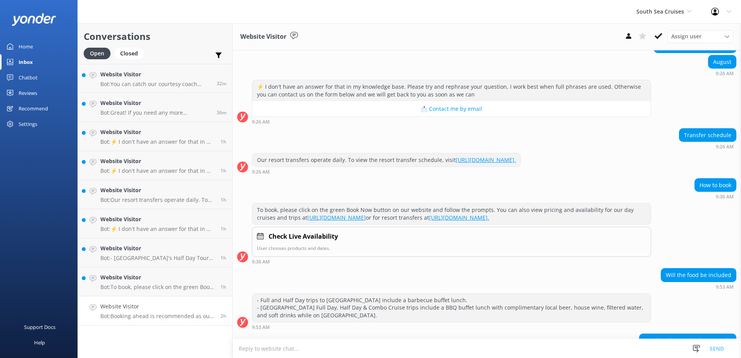
scroll to position [166, 0]
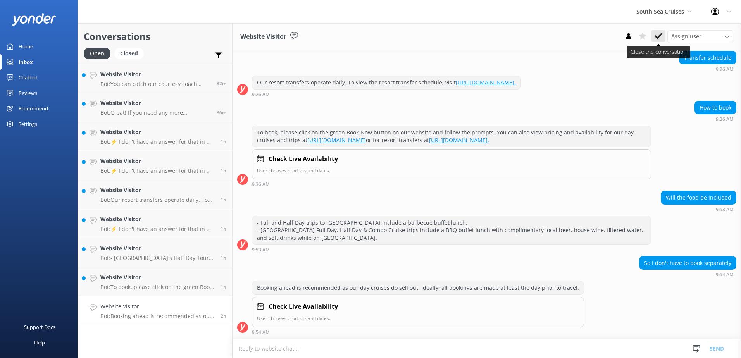
click at [653, 33] on button at bounding box center [659, 36] width 14 height 12
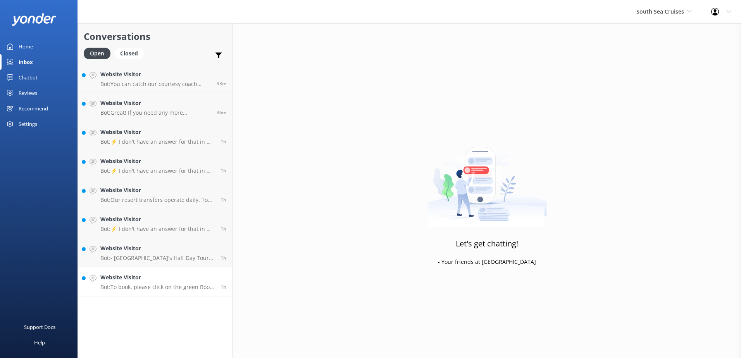
click at [204, 278] on h4 "Website Visitor" at bounding box center [157, 277] width 114 height 9
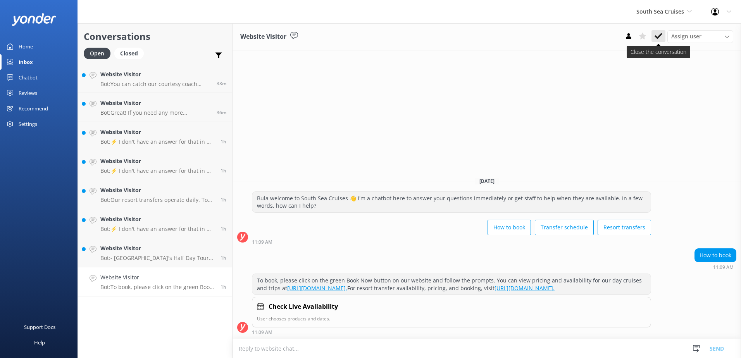
click at [655, 37] on button at bounding box center [659, 36] width 14 height 12
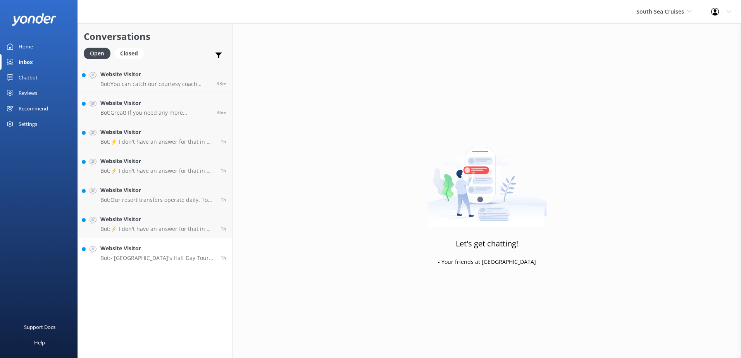
click at [216, 244] on div "1h" at bounding box center [221, 252] width 12 height 17
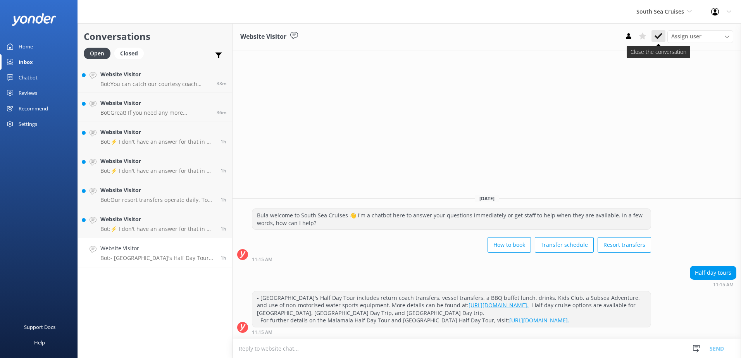
click at [661, 36] on use at bounding box center [659, 36] width 8 height 6
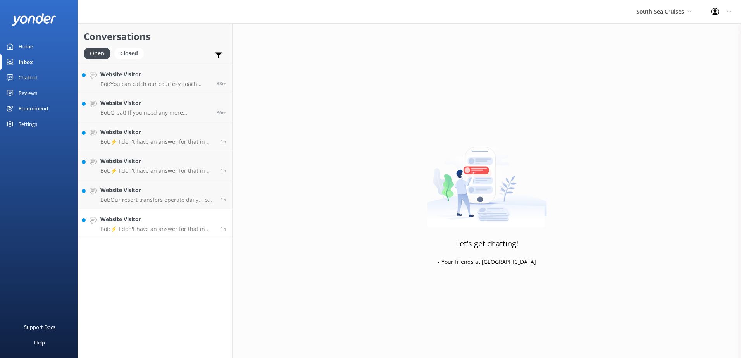
click at [221, 219] on div "1h" at bounding box center [221, 223] width 12 height 17
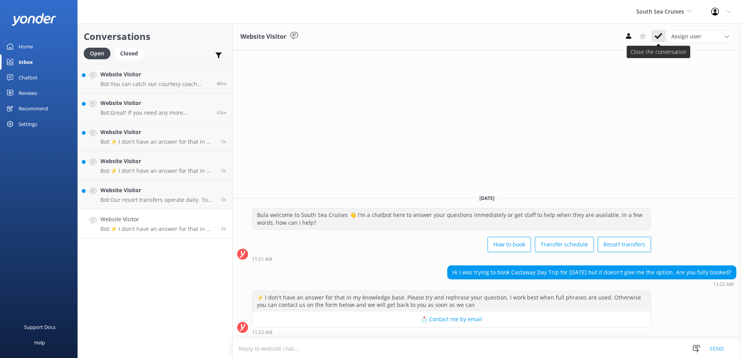
click at [658, 35] on icon at bounding box center [659, 36] width 8 height 8
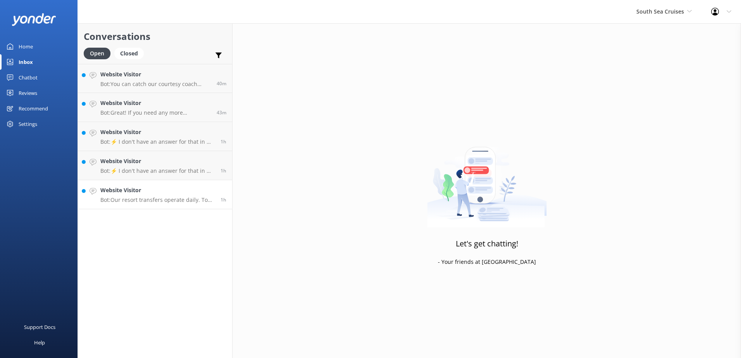
click at [214, 194] on h4 "Website Visitor" at bounding box center [157, 190] width 114 height 9
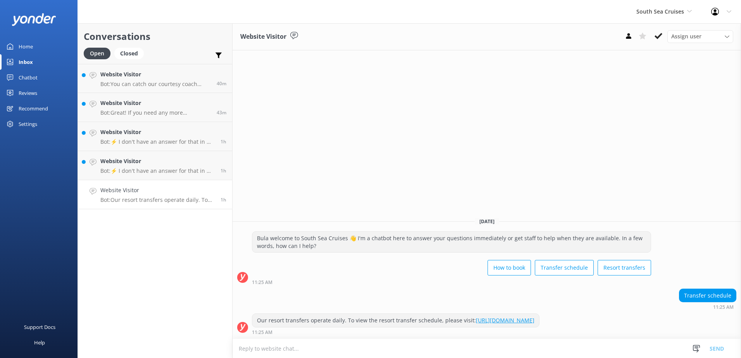
click at [660, 37] on icon at bounding box center [659, 36] width 8 height 8
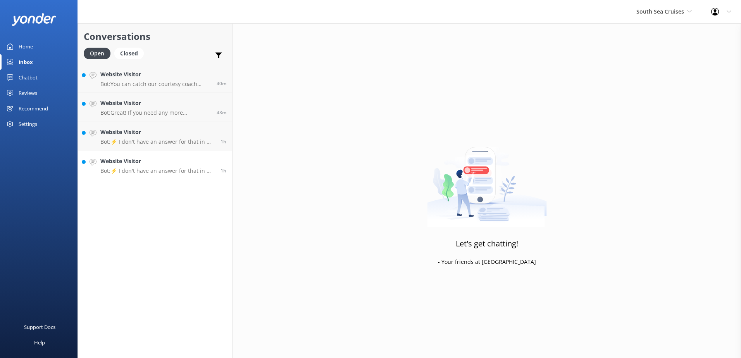
click at [188, 158] on h4 "Website Visitor" at bounding box center [157, 161] width 114 height 9
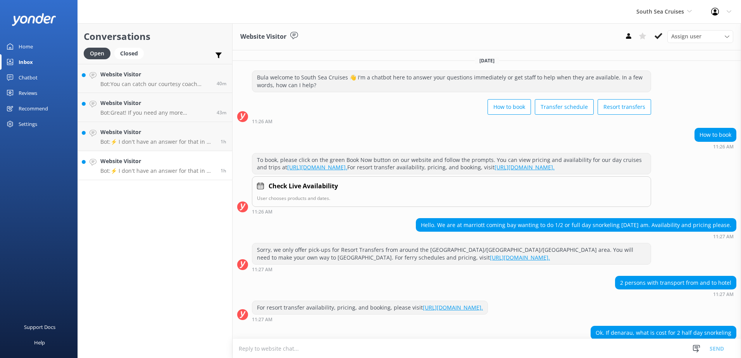
scroll to position [126, 0]
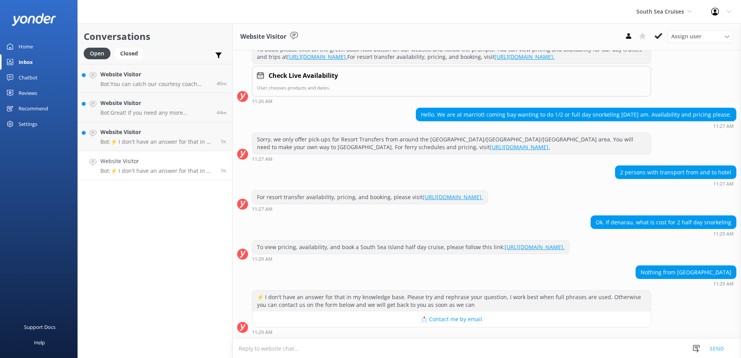
click at [311, 349] on textarea at bounding box center [487, 348] width 509 height 19
paste textarea "Please be advised that we offer coach transfers for Coral Coast guests booked o…"
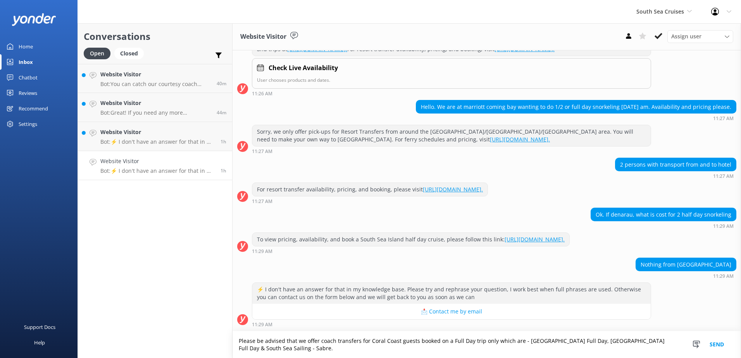
type textarea "Please be advised that we offer coach transfers for Coral Coast guests booked o…"
click at [719, 343] on button "Send" at bounding box center [717, 345] width 29 height 27
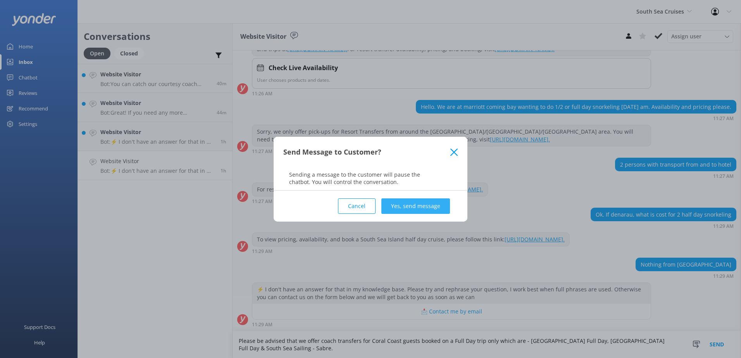
click at [408, 206] on button "Yes, send message" at bounding box center [416, 207] width 69 height 16
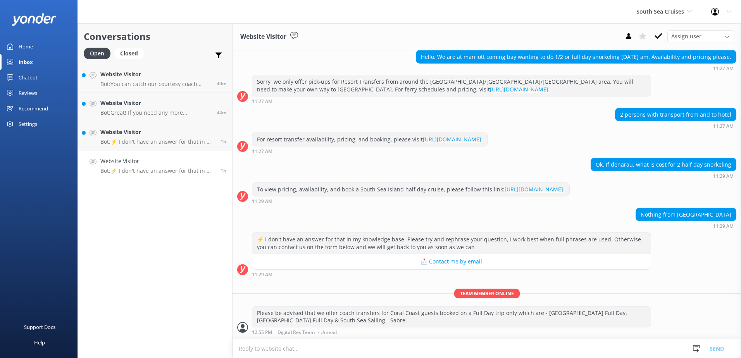
scroll to position [183, 0]
click at [301, 347] on textarea at bounding box center [487, 348] width 509 height 19
paste textarea "Coral Coast guests are required to make their own way to & from Port Denarau if…"
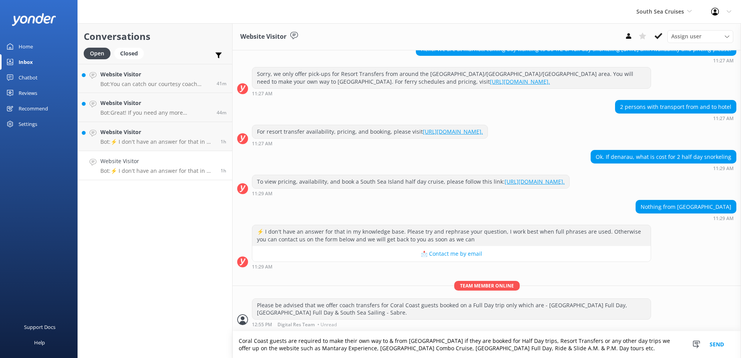
type textarea "Coral Coast guests are required to make their own way to & from Port Denarau if…"
click at [713, 344] on button "Send" at bounding box center [717, 345] width 29 height 27
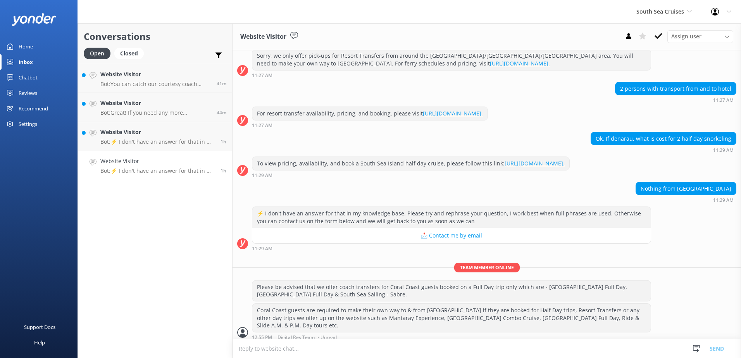
scroll to position [214, 0]
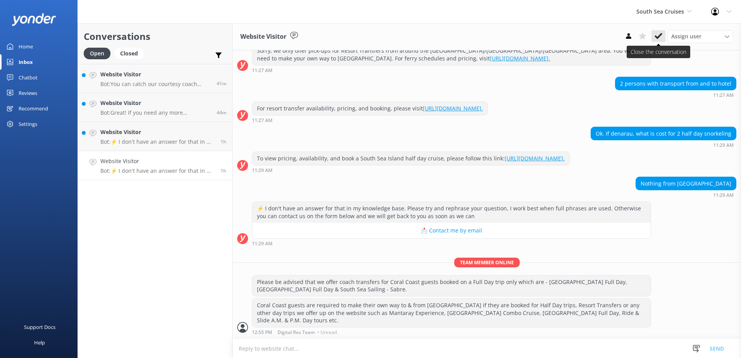
click at [654, 38] on button at bounding box center [659, 36] width 14 height 12
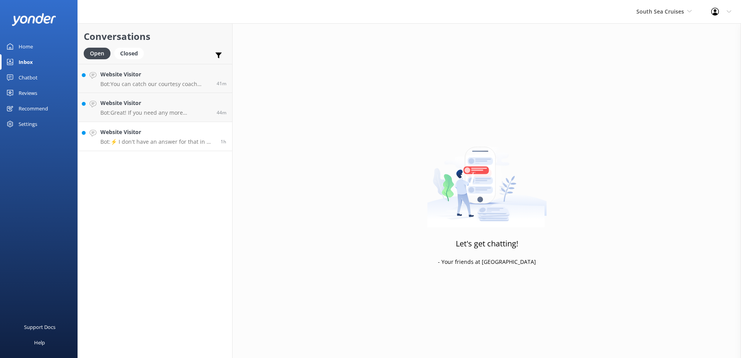
click at [190, 134] on h4 "Website Visitor" at bounding box center [157, 132] width 114 height 9
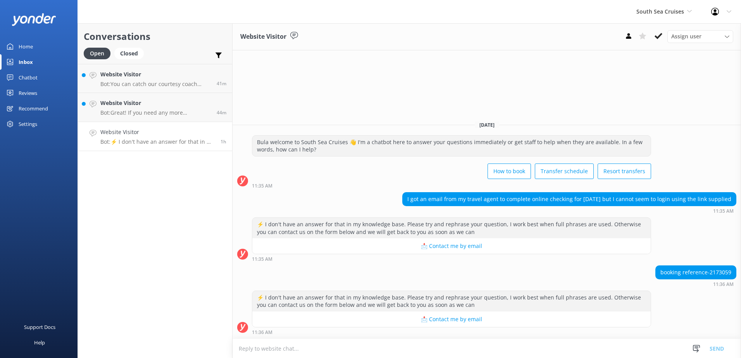
click at [728, 275] on div "booking reference-2173059" at bounding box center [696, 272] width 80 height 13
copy div "2173059"
click at [296, 353] on textarea at bounding box center [487, 348] width 509 height 19
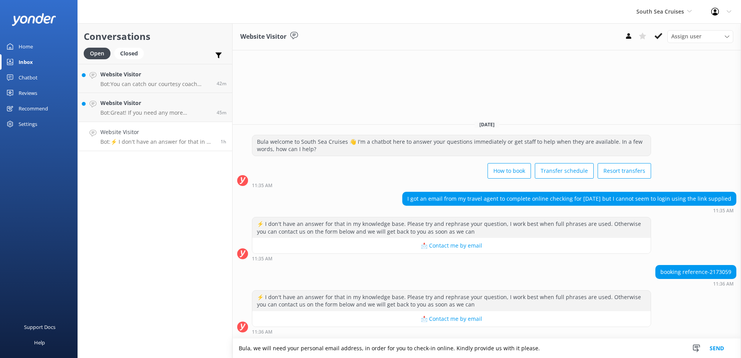
click at [718, 347] on button "Send" at bounding box center [717, 348] width 29 height 19
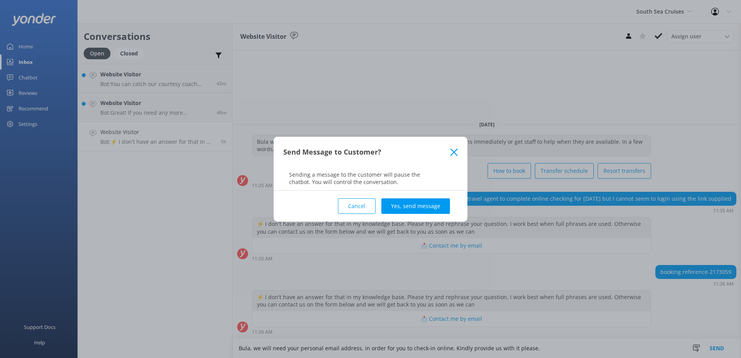
click at [341, 202] on button "Cancel" at bounding box center [357, 207] width 38 height 16
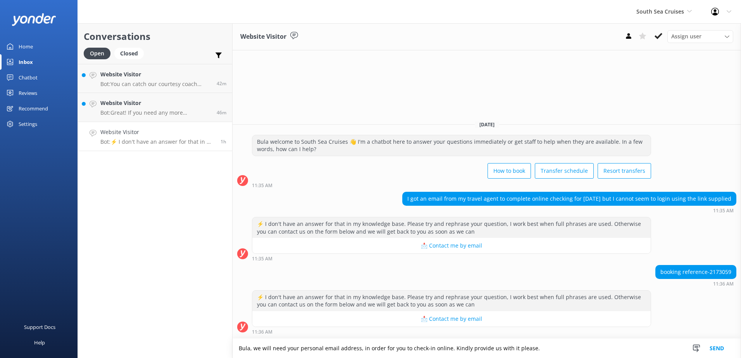
click at [540, 349] on textarea "Bula, we will need your personal email address, in order for you to check-in on…" at bounding box center [487, 348] width 509 height 19
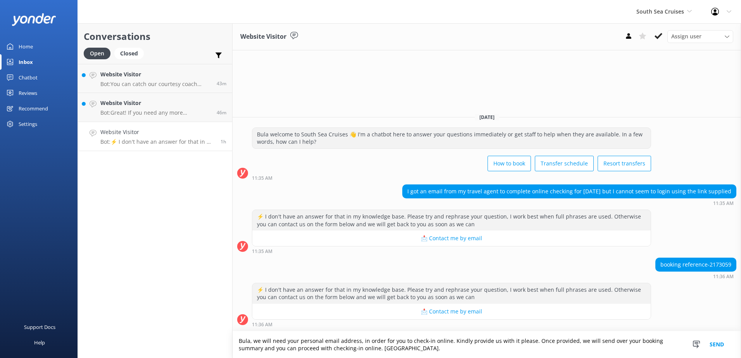
type textarea "Bula, we will need your personal email address, in order for you to check-in on…"
click at [714, 342] on button "Send" at bounding box center [717, 345] width 29 height 27
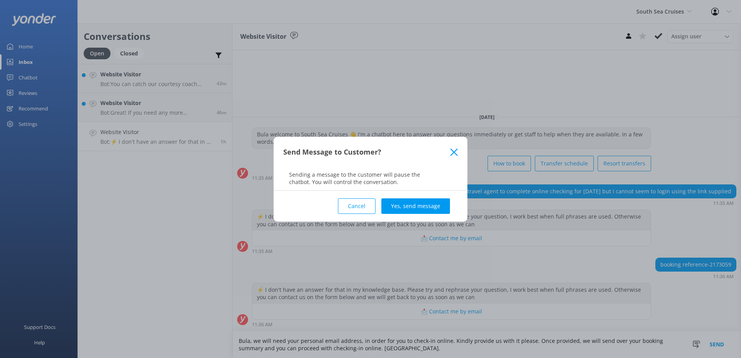
click at [398, 199] on button "Yes, send message" at bounding box center [416, 207] width 69 height 16
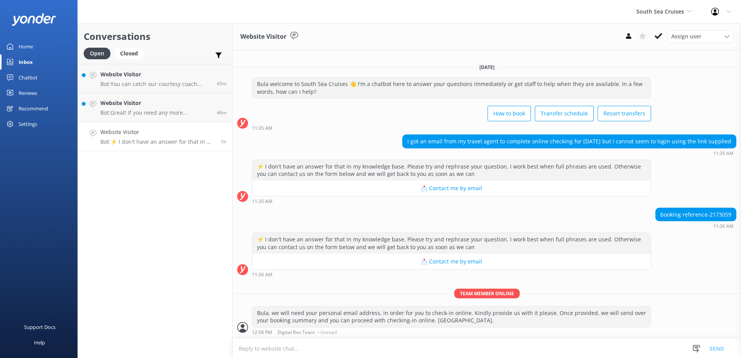
click at [217, 128] on link "Website Visitor Bot: ⚡ I don't have an answer for that in my knowledge base. Pl…" at bounding box center [155, 136] width 154 height 29
click at [197, 107] on h4 "Website Visitor" at bounding box center [155, 103] width 111 height 9
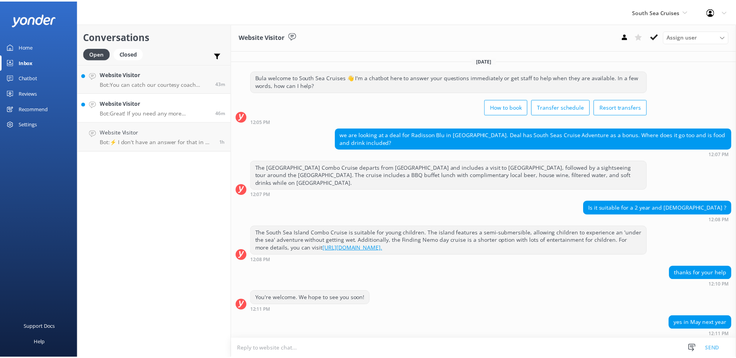
scroll to position [28, 0]
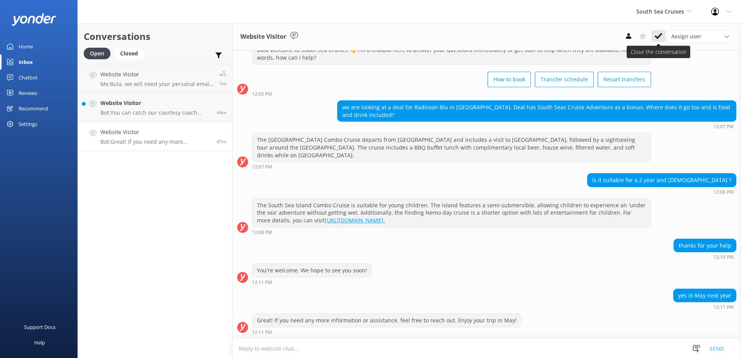
click at [657, 36] on icon at bounding box center [659, 36] width 8 height 8
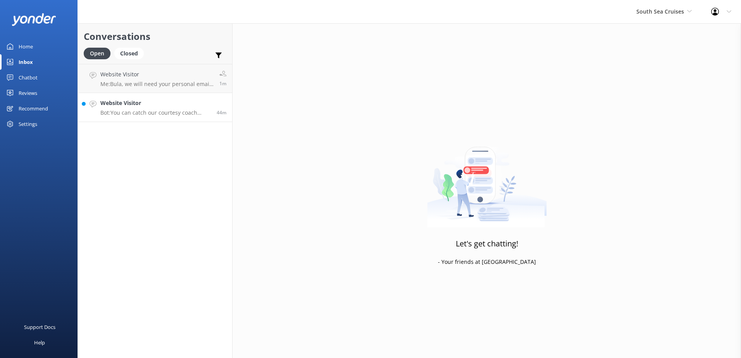
click at [164, 103] on h4 "Website Visitor" at bounding box center [155, 103] width 111 height 9
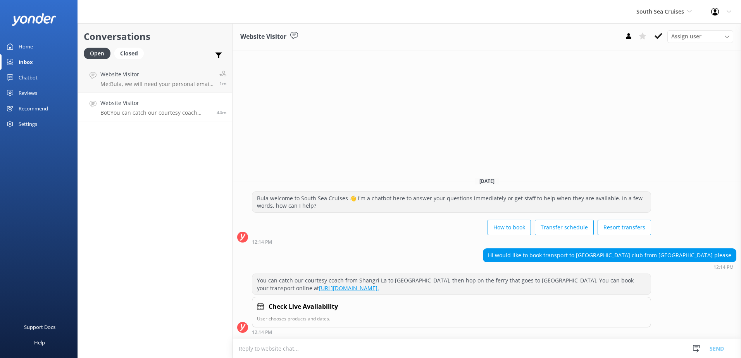
click at [299, 351] on textarea at bounding box center [487, 348] width 509 height 19
type textarea "I"
click at [256, 347] on textarea at bounding box center [487, 348] width 509 height 19
drag, startPoint x: 328, startPoint y: 350, endPoint x: 332, endPoint y: 355, distance: 5.8
click at [329, 351] on textarea "If you an existing booking booking with" at bounding box center [487, 348] width 509 height 19
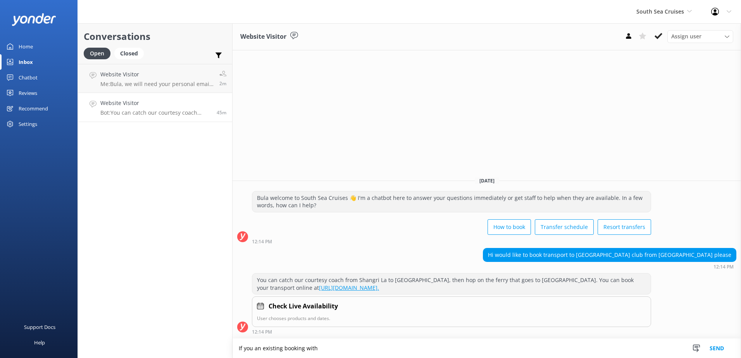
click at [285, 347] on textarea "If you an existing booking with" at bounding box center [487, 348] width 509 height 19
click at [255, 348] on textarea "If you an existing booking with" at bounding box center [487, 348] width 509 height 19
click at [297, 351] on textarea "If you have an existing booking with" at bounding box center [487, 348] width 509 height 19
click at [355, 346] on textarea "If you have an existing Malamala booking with" at bounding box center [487, 348] width 509 height 19
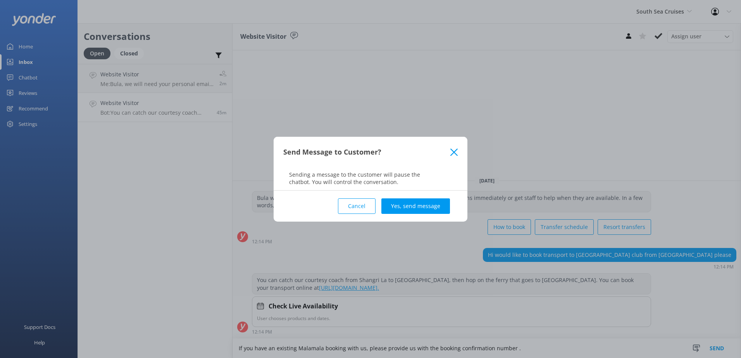
click at [361, 202] on button "Cancel" at bounding box center [357, 207] width 38 height 16
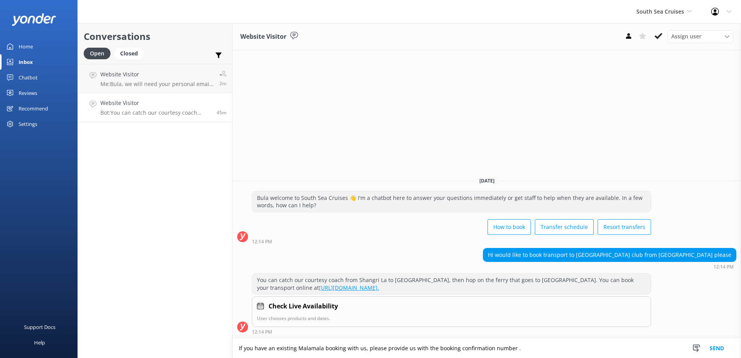
click at [520, 353] on textarea "If you have an existing Malamala booking with us, please provide us with the bo…" at bounding box center [487, 348] width 509 height 19
type textarea "If you have an existing Malamala booking with us, please provide us with the bo…"
click at [725, 345] on button "Send" at bounding box center [717, 348] width 29 height 19
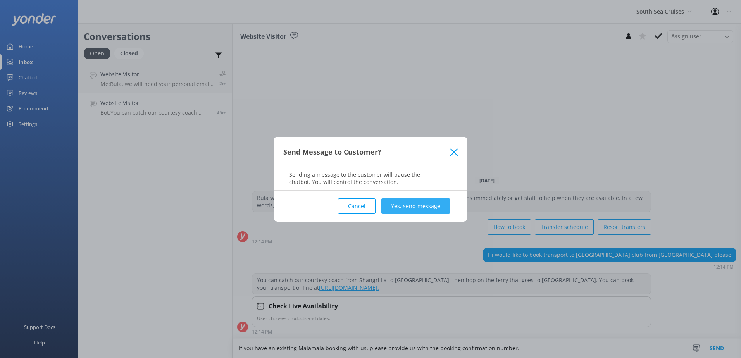
click at [411, 202] on button "Yes, send message" at bounding box center [416, 207] width 69 height 16
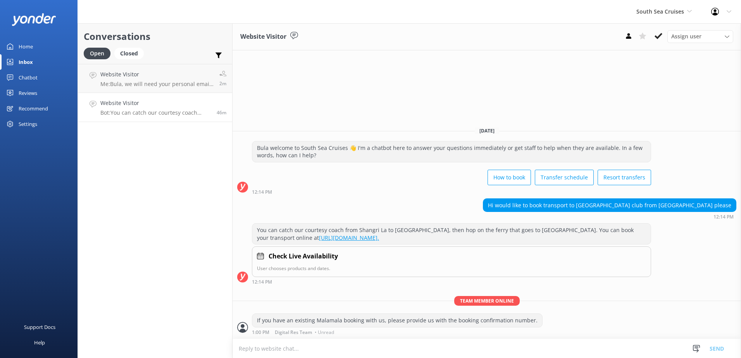
click at [187, 99] on link "Website Visitor Bot: You can catch our courtesy coach from Shangri La to Port D…" at bounding box center [155, 107] width 154 height 29
click at [200, 99] on h4 "Website Visitor" at bounding box center [155, 103] width 111 height 9
click at [190, 76] on h4 "Website Visitor" at bounding box center [156, 74] width 113 height 9
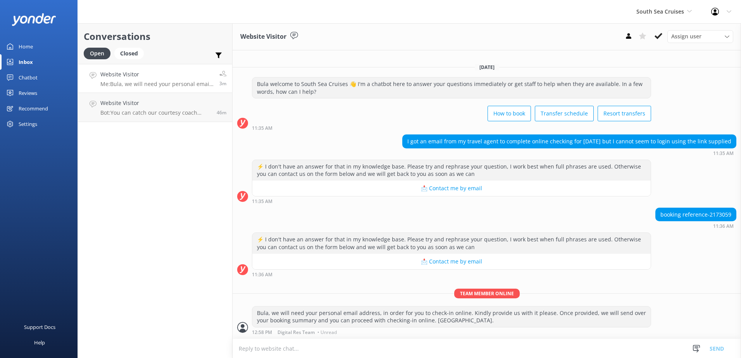
click at [31, 77] on div "Chatbot" at bounding box center [28, 78] width 19 height 16
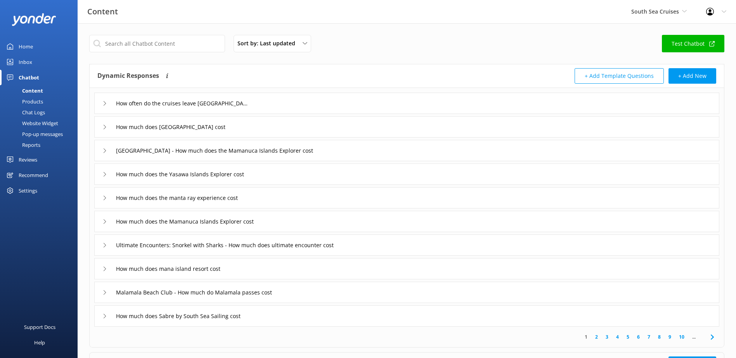
drag, startPoint x: 35, startPoint y: 109, endPoint x: 62, endPoint y: 104, distance: 27.0
click at [35, 109] on div "Chat Logs" at bounding box center [25, 112] width 40 height 11
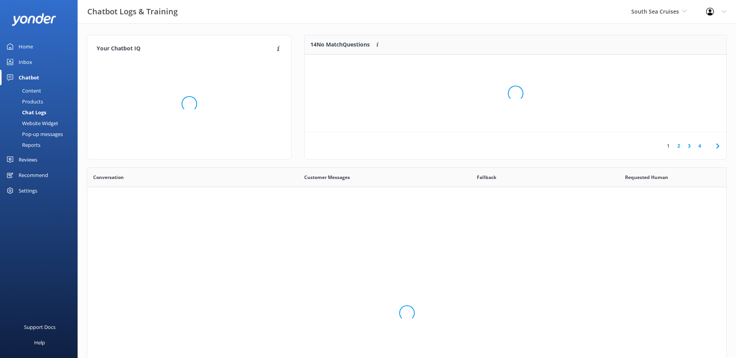
scroll to position [266, 633]
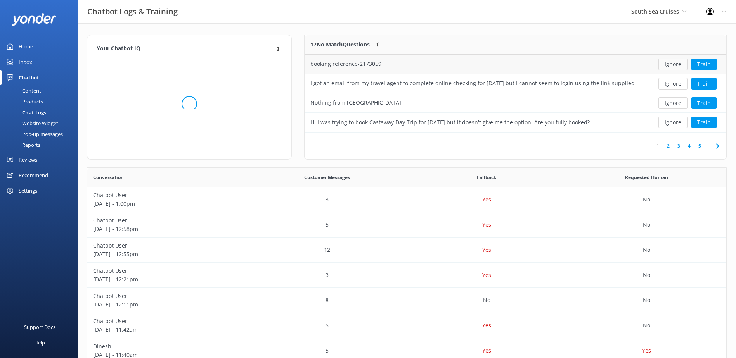
click at [676, 63] on button "Ignore" at bounding box center [672, 65] width 29 height 12
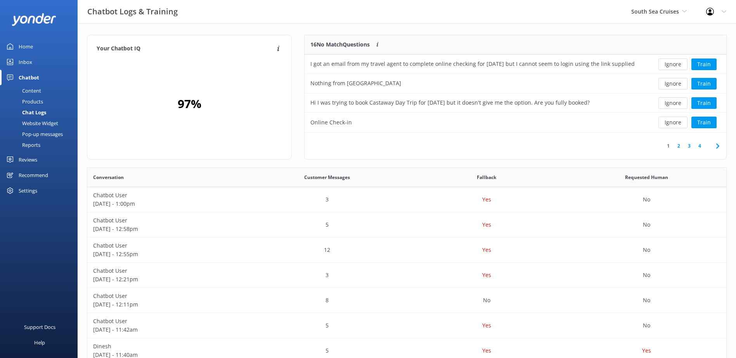
click at [676, 63] on button "Ignore" at bounding box center [672, 65] width 29 height 12
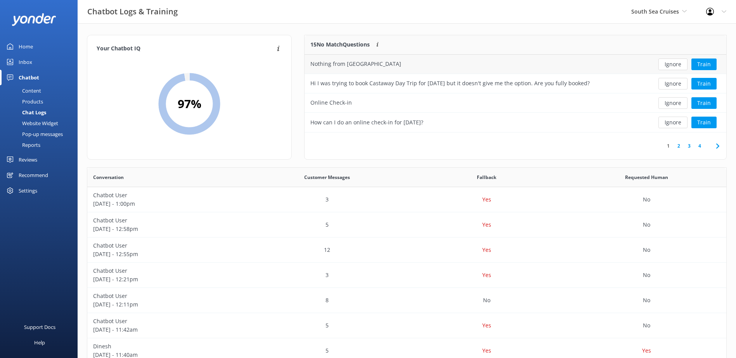
click at [674, 65] on button "Ignore" at bounding box center [672, 65] width 29 height 12
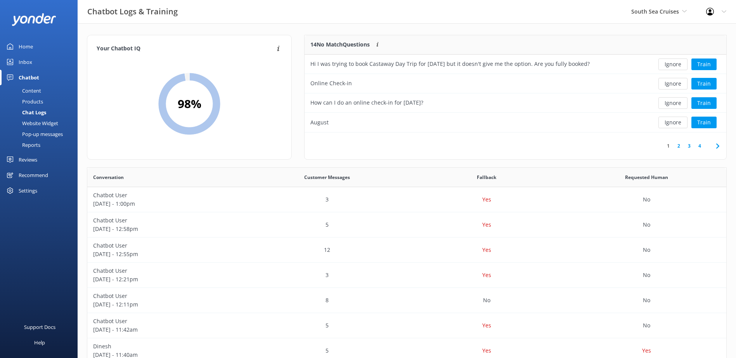
click at [674, 65] on button "Ignore" at bounding box center [672, 65] width 29 height 12
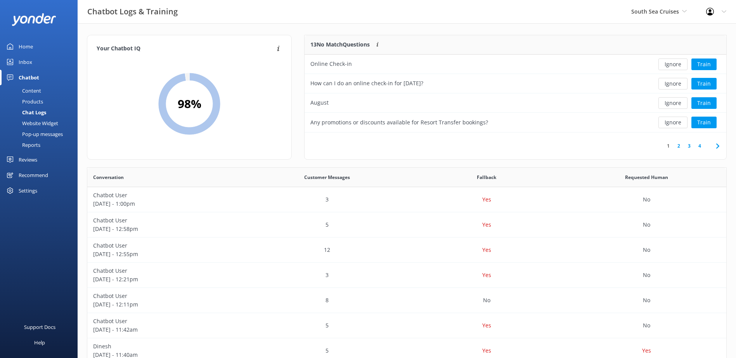
click at [674, 65] on button "Ignore" at bounding box center [672, 65] width 29 height 12
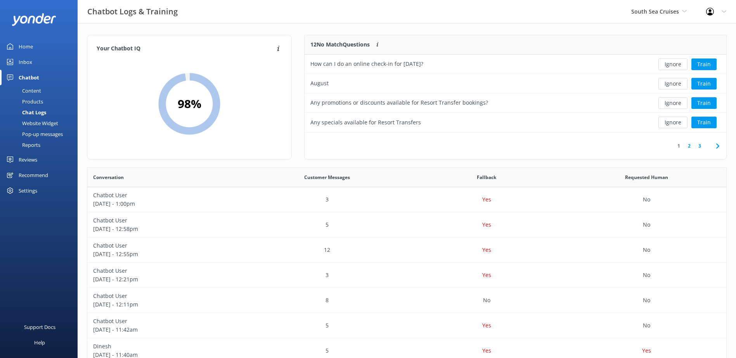
click at [674, 65] on button "Ignore" at bounding box center [672, 65] width 29 height 12
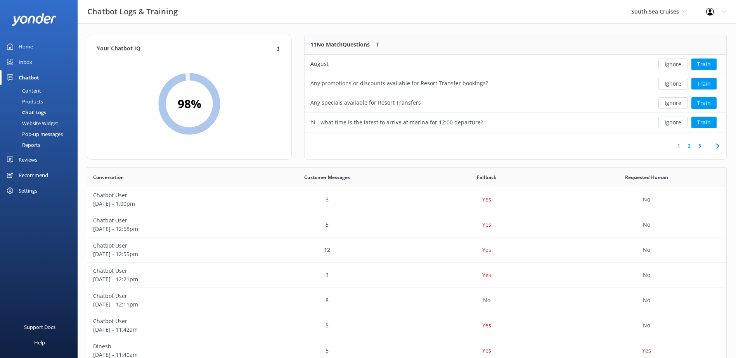
click at [674, 65] on button "Ignore" at bounding box center [672, 65] width 29 height 12
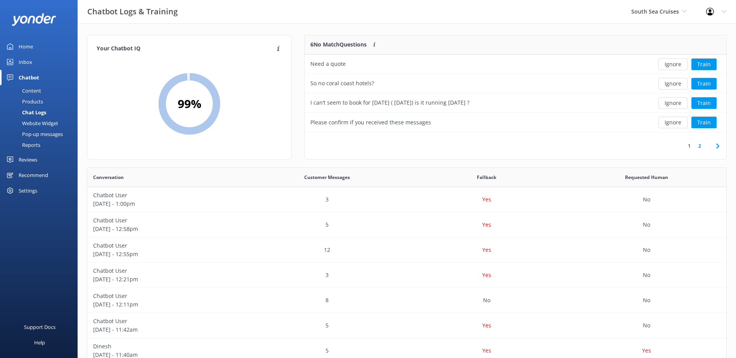
click at [674, 65] on button "Ignore" at bounding box center [672, 65] width 29 height 12
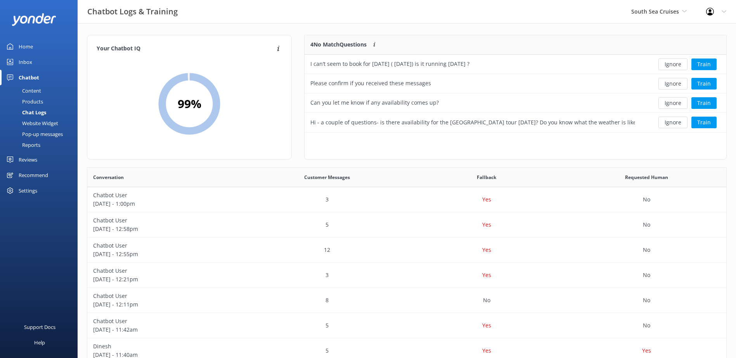
click at [674, 65] on button "Ignore" at bounding box center [672, 65] width 29 height 12
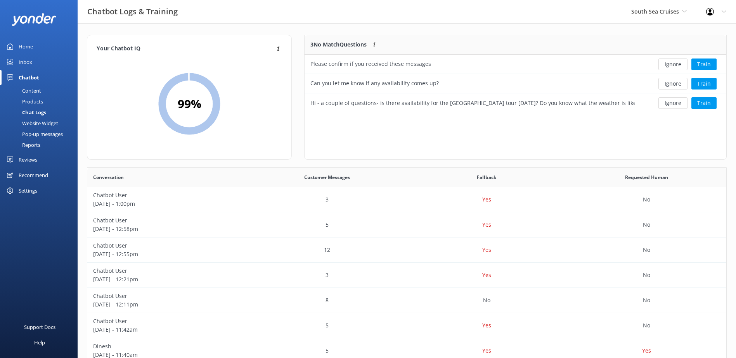
scroll to position [72, 415]
click at [674, 65] on button "Ignore" at bounding box center [672, 65] width 29 height 12
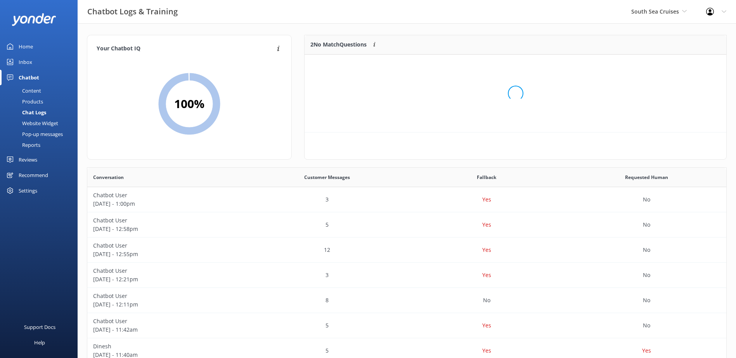
scroll to position [53, 415]
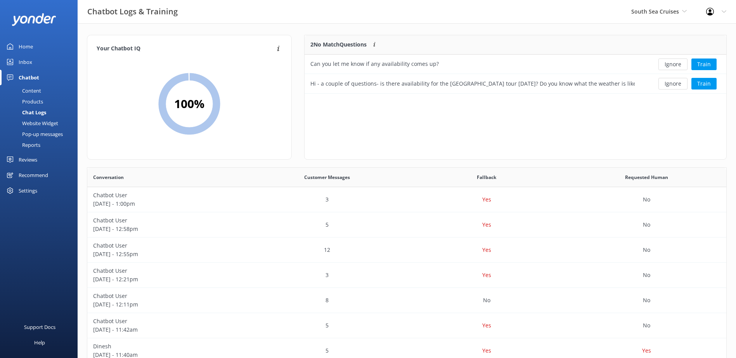
click at [674, 65] on button "Ignore" at bounding box center [672, 65] width 29 height 12
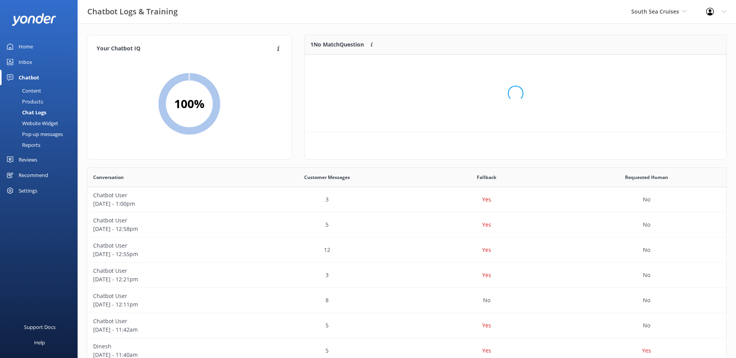
scroll to position [33, 415]
click at [674, 65] on button "Ignore" at bounding box center [672, 65] width 29 height 12
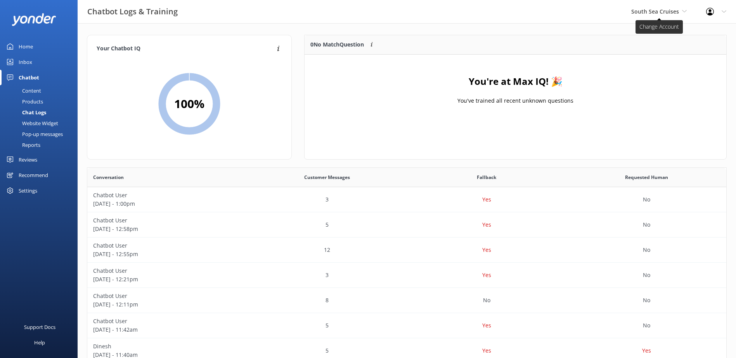
click at [681, 11] on span "South Sea Cruises" at bounding box center [658, 11] width 55 height 9
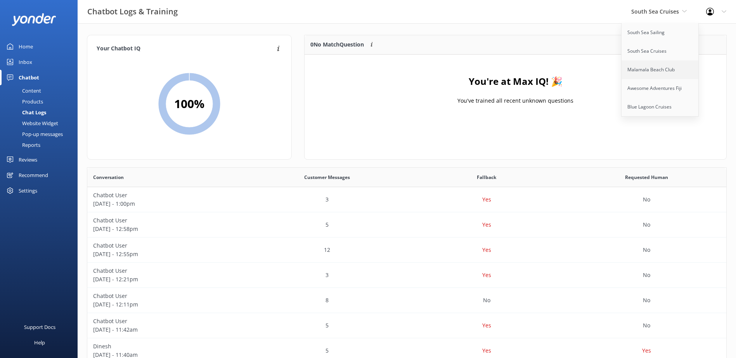
click at [656, 66] on link "Malamala Beach Club" at bounding box center [660, 69] width 78 height 19
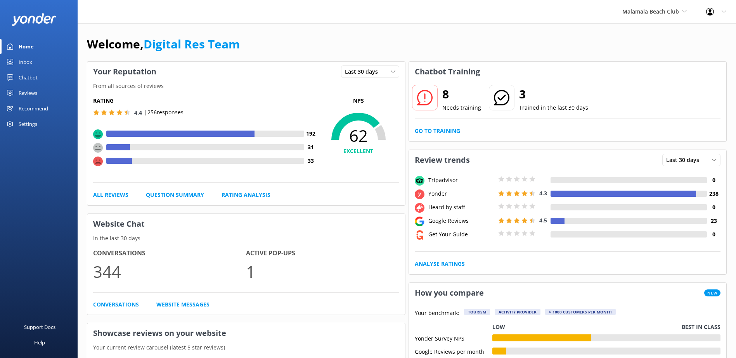
click at [24, 60] on div "Inbox" at bounding box center [26, 62] width 14 height 16
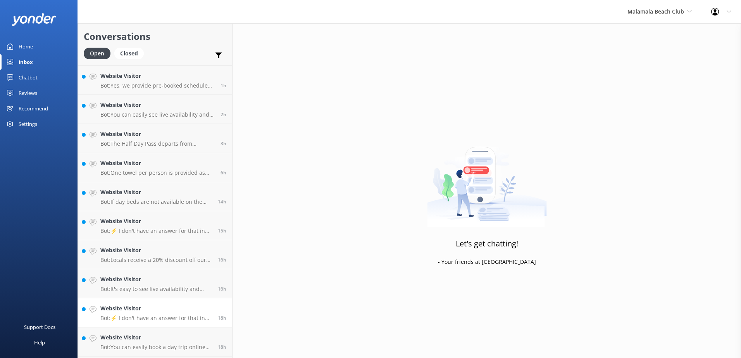
scroll to position [55, 0]
click at [183, 342] on h4 "Website Visitor" at bounding box center [156, 339] width 112 height 9
